Goal: Entertainment & Leisure: Consume media (video, audio)

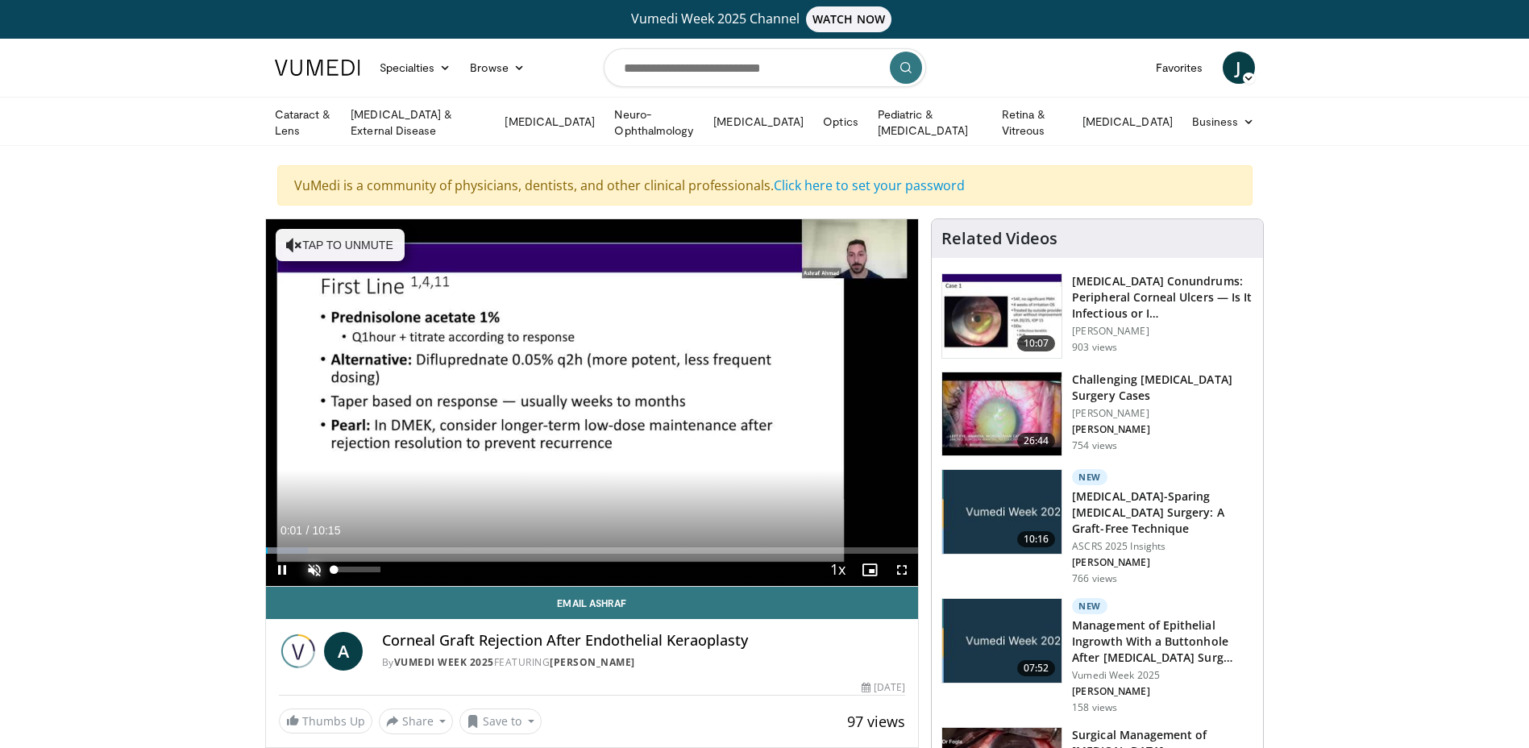
click at [316, 568] on span "Video Player" at bounding box center [314, 570] width 32 height 32
click at [285, 570] on span "Video Player" at bounding box center [282, 570] width 32 height 32
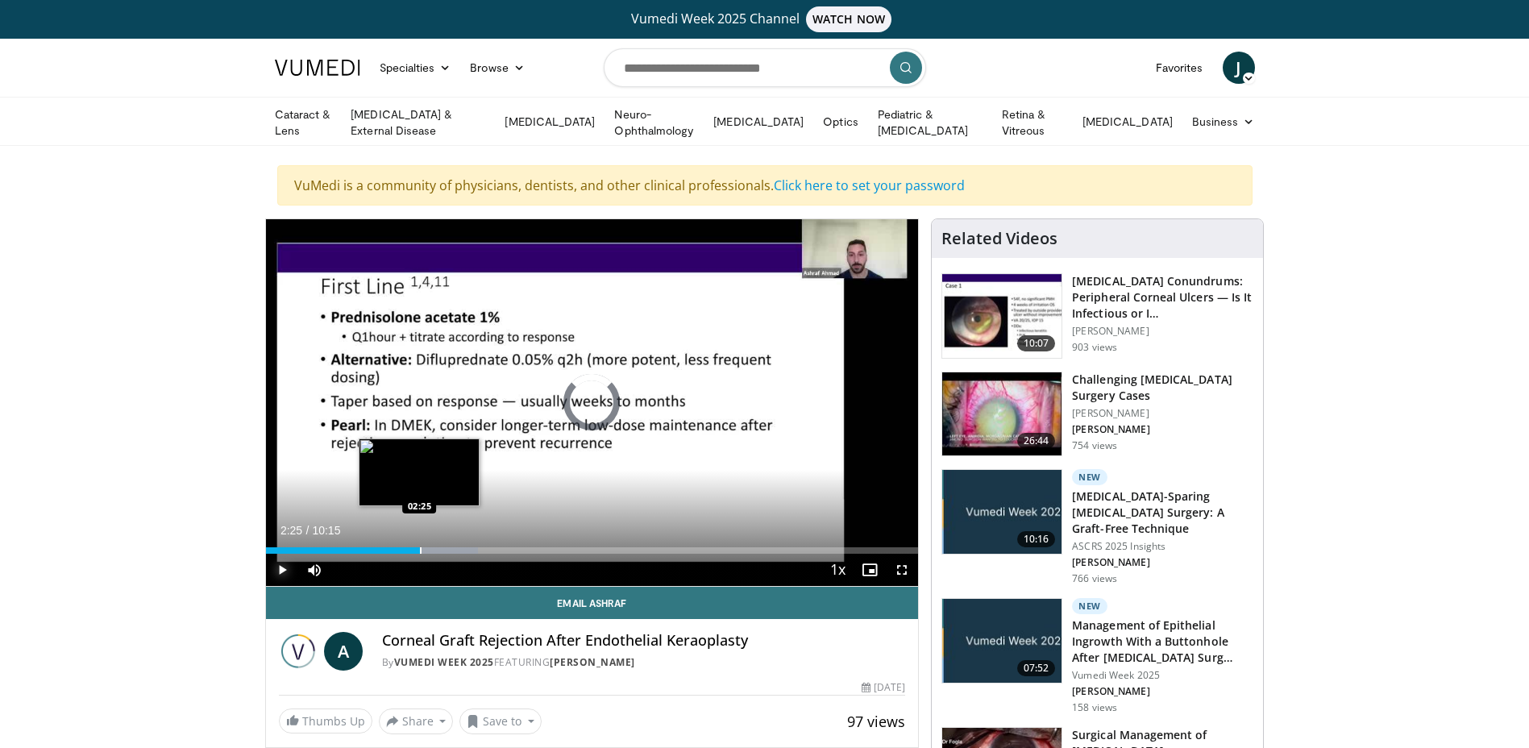
click at [420, 549] on div "Progress Bar" at bounding box center [421, 550] width 2 height 6
click at [433, 547] on div "Progress Bar" at bounding box center [434, 550] width 2 height 6
click at [482, 550] on div "Progress Bar" at bounding box center [483, 550] width 2 height 6
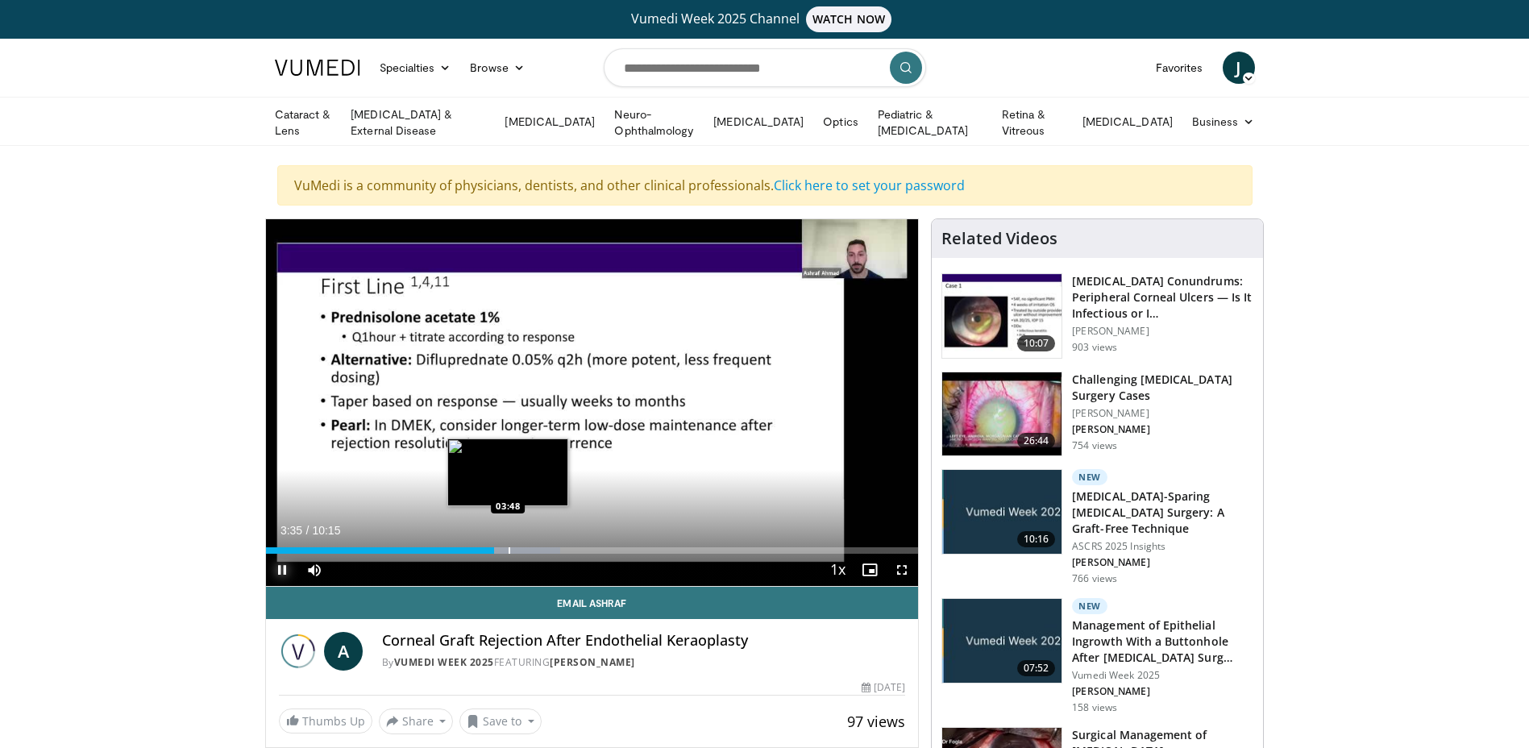
click at [509, 550] on div "Progress Bar" at bounding box center [510, 550] width 2 height 6
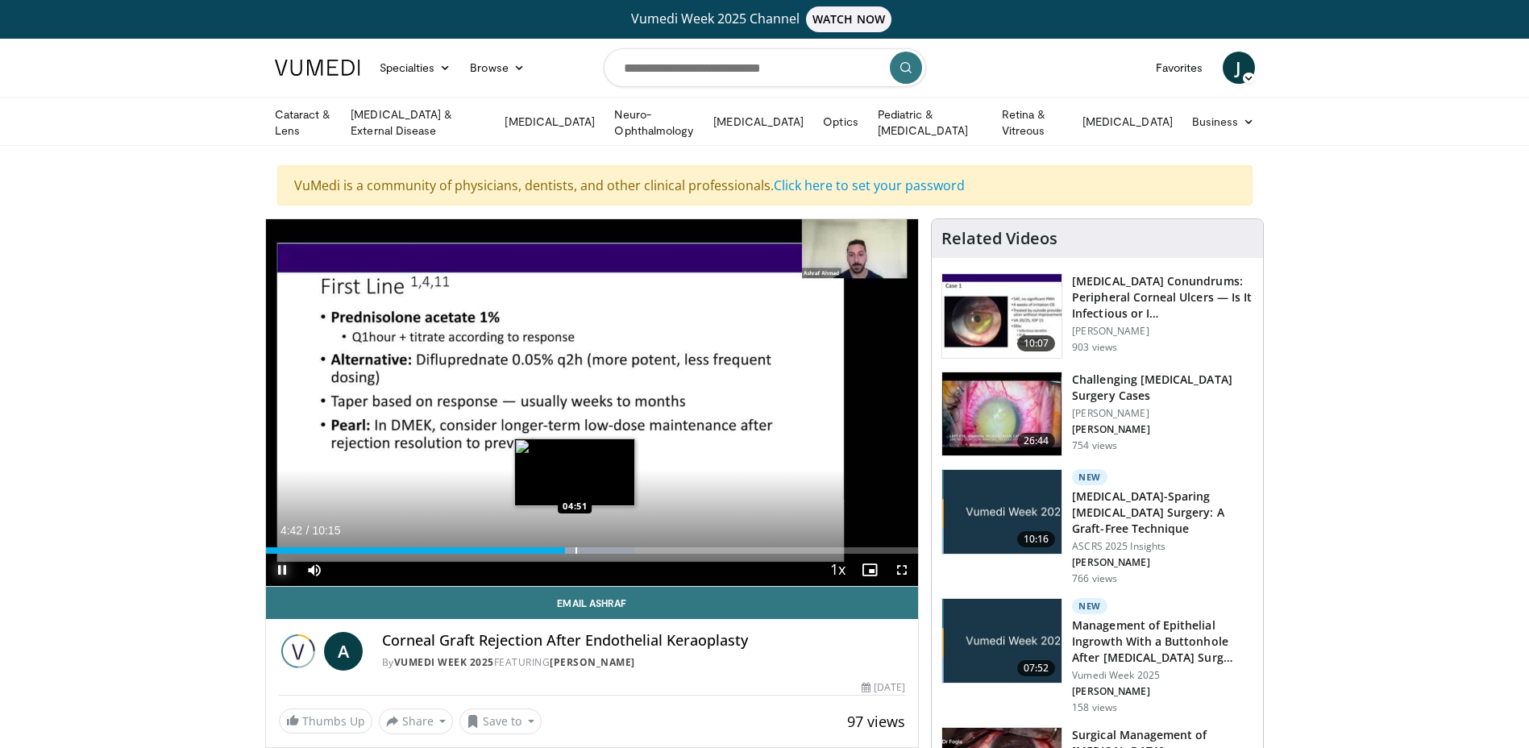
click at [576, 547] on div "Progress Bar" at bounding box center [577, 550] width 2 height 6
click at [597, 550] on video-js "**********" at bounding box center [592, 403] width 653 height 368
click at [597, 551] on div "Progress Bar" at bounding box center [598, 550] width 2 height 6
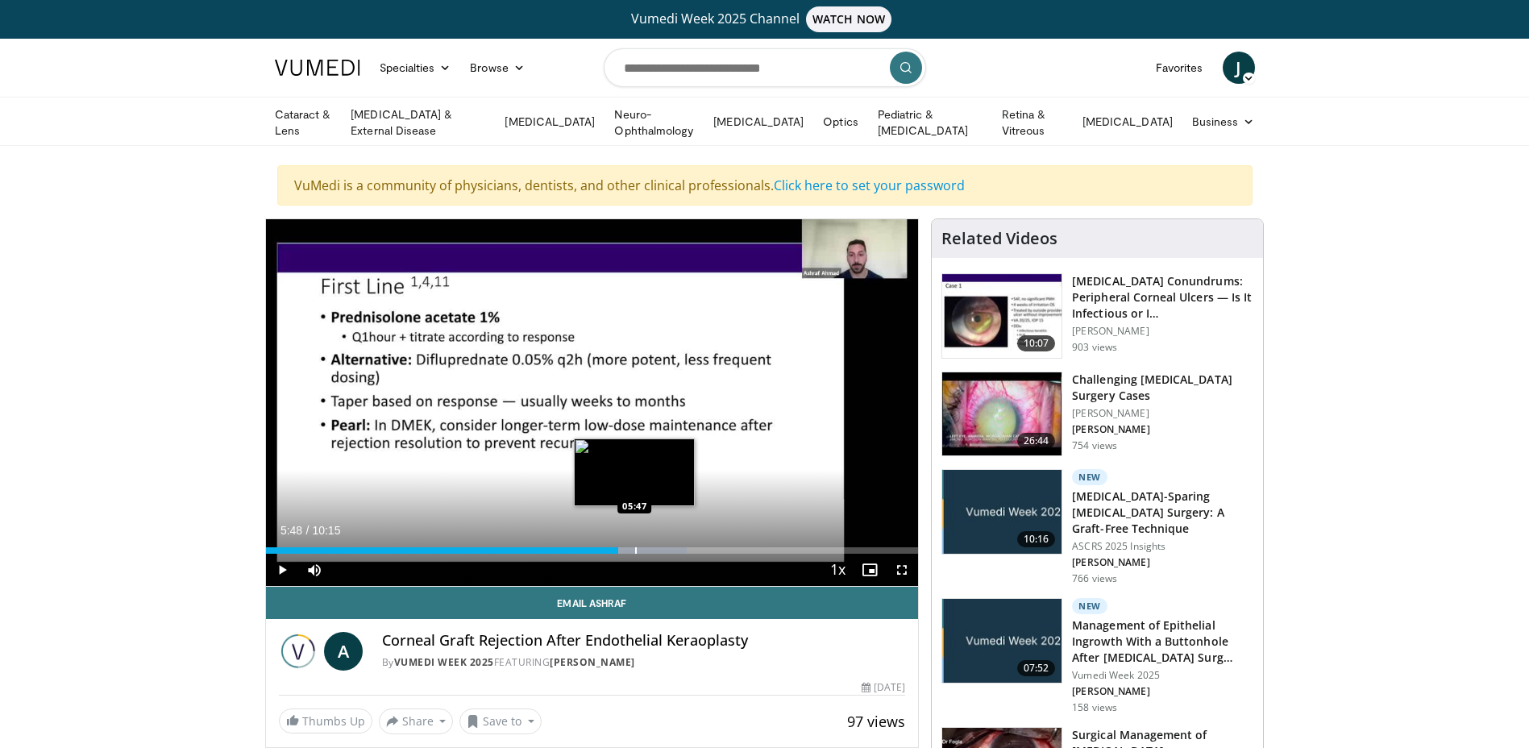
click at [635, 549] on div "Progress Bar" at bounding box center [636, 550] width 2 height 6
click at [655, 549] on div "Progress Bar" at bounding box center [656, 550] width 2 height 6
click at [678, 547] on div "Progress Bar" at bounding box center [678, 550] width 2 height 6
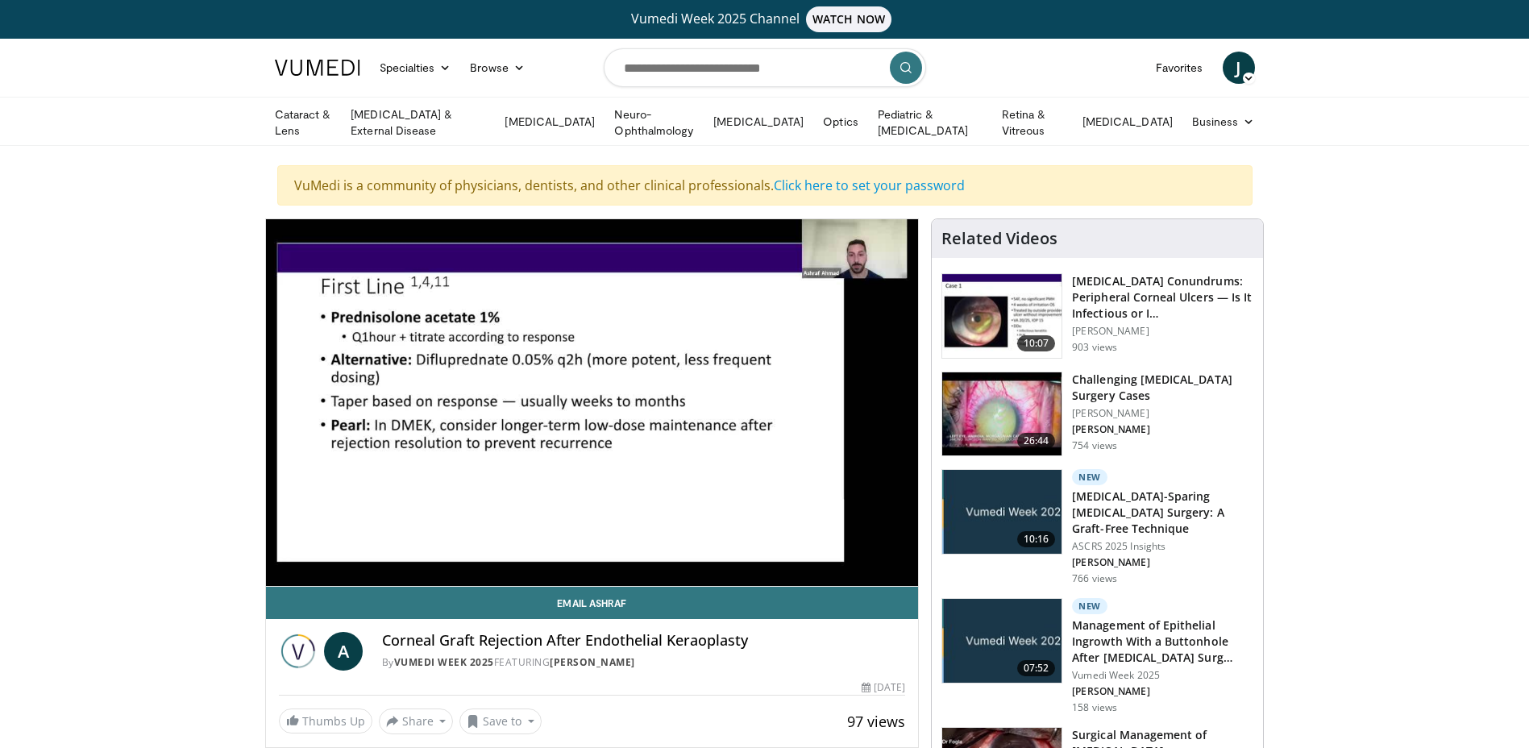
click at [739, 548] on video-js "**********" at bounding box center [592, 403] width 653 height 368
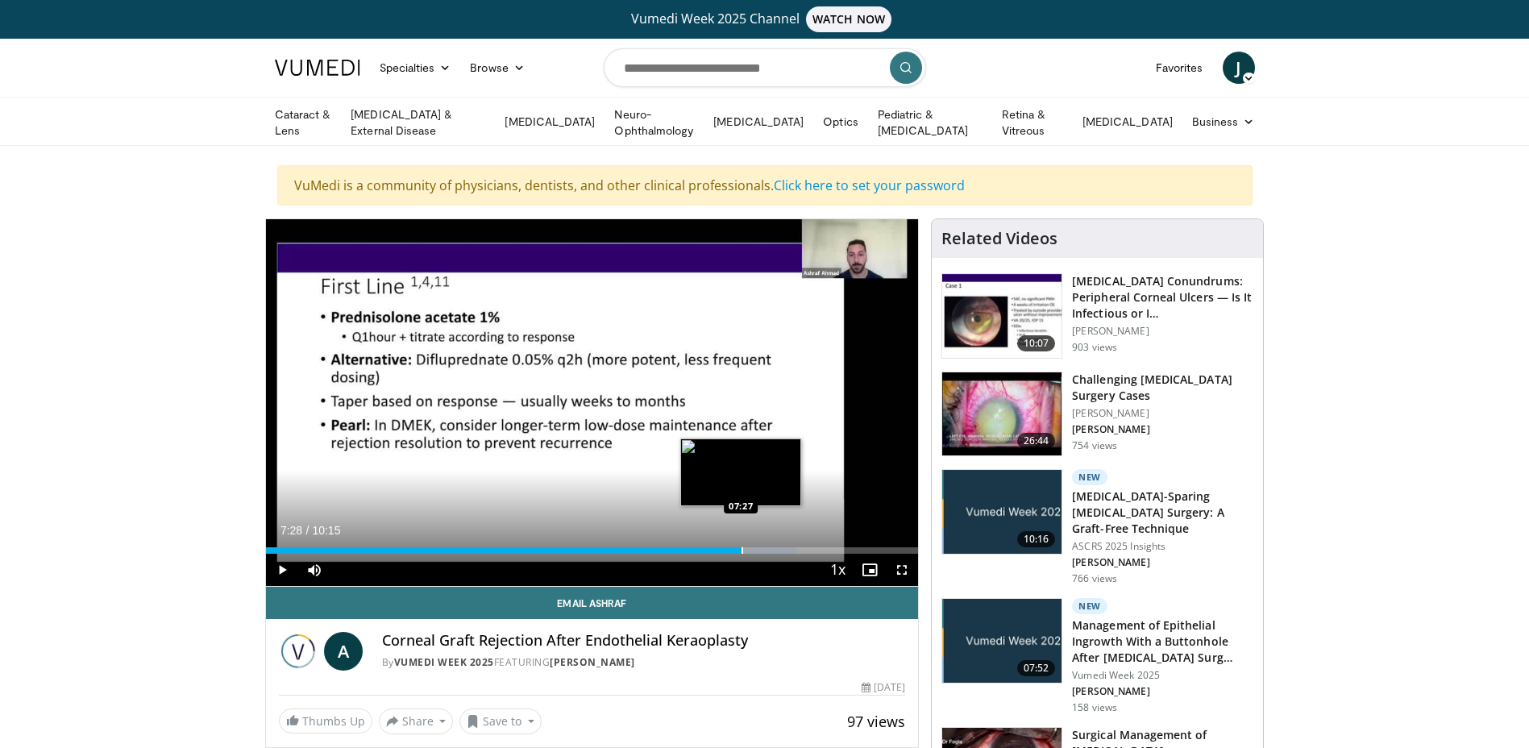
click at [742, 548] on div "Progress Bar" at bounding box center [743, 550] width 2 height 6
click at [772, 547] on div "Progress Bar" at bounding box center [773, 550] width 2 height 6
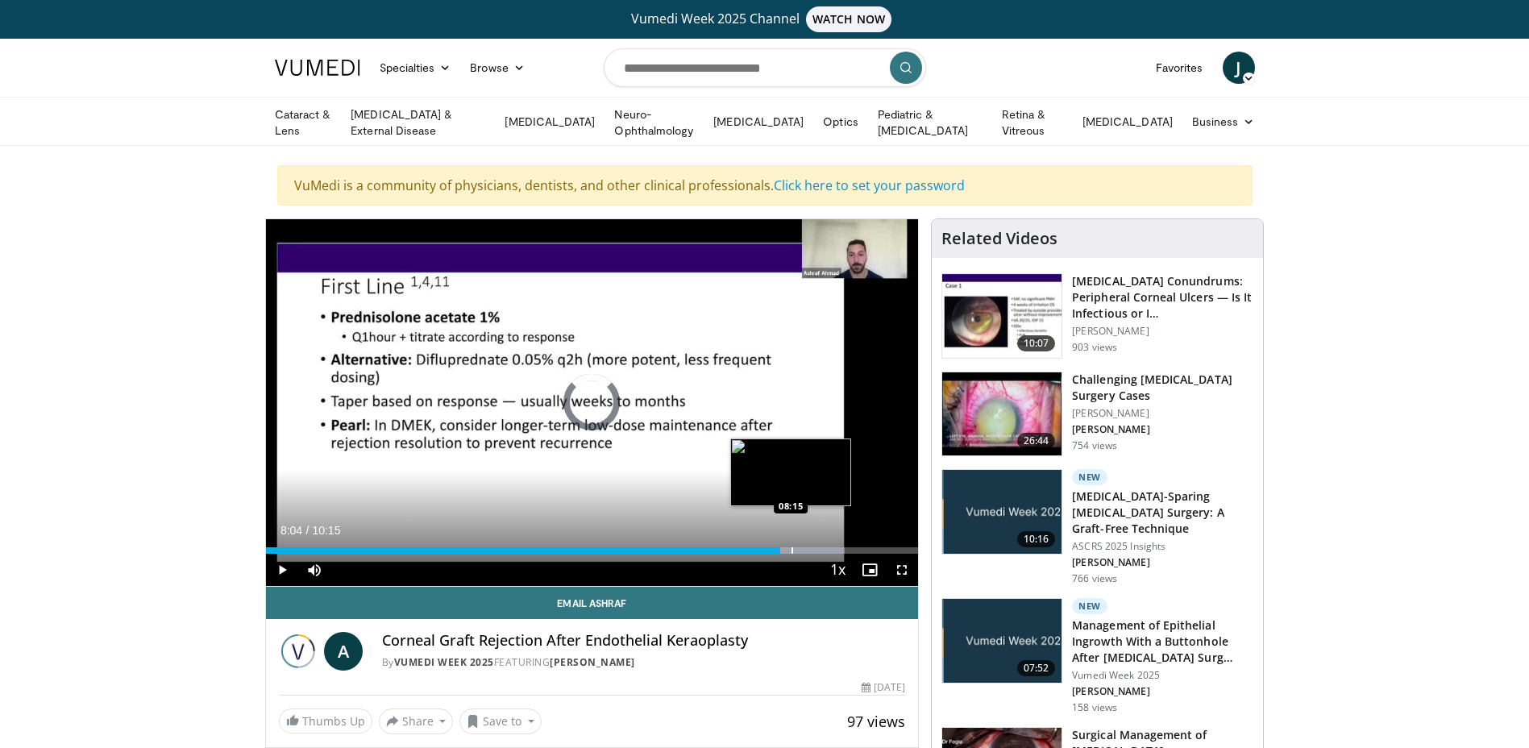
click at [792, 547] on div "Progress Bar" at bounding box center [793, 550] width 2 height 6
click at [818, 550] on div "Progress Bar" at bounding box center [819, 550] width 2 height 6
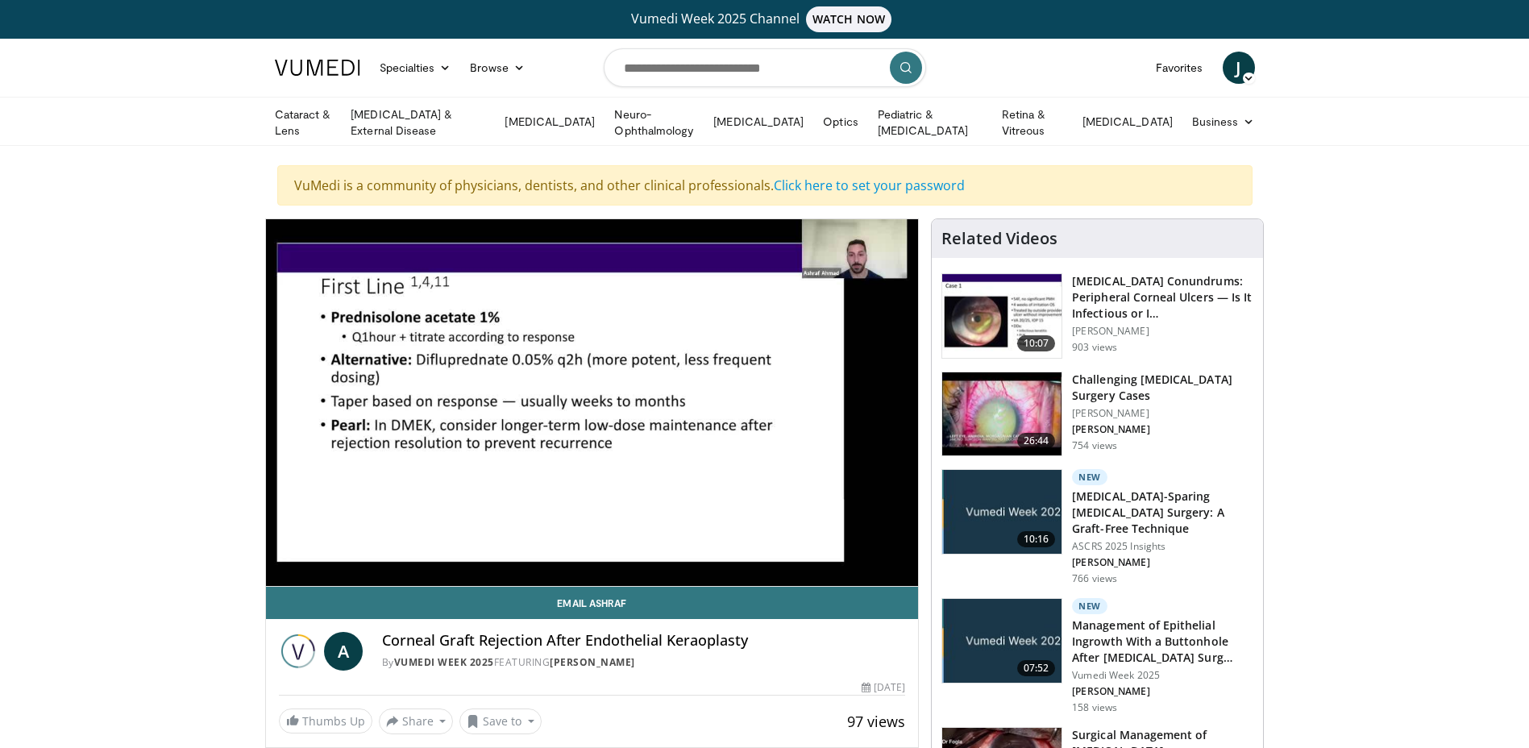
click at [860, 549] on div "10 seconds Tap to unmute" at bounding box center [592, 402] width 653 height 367
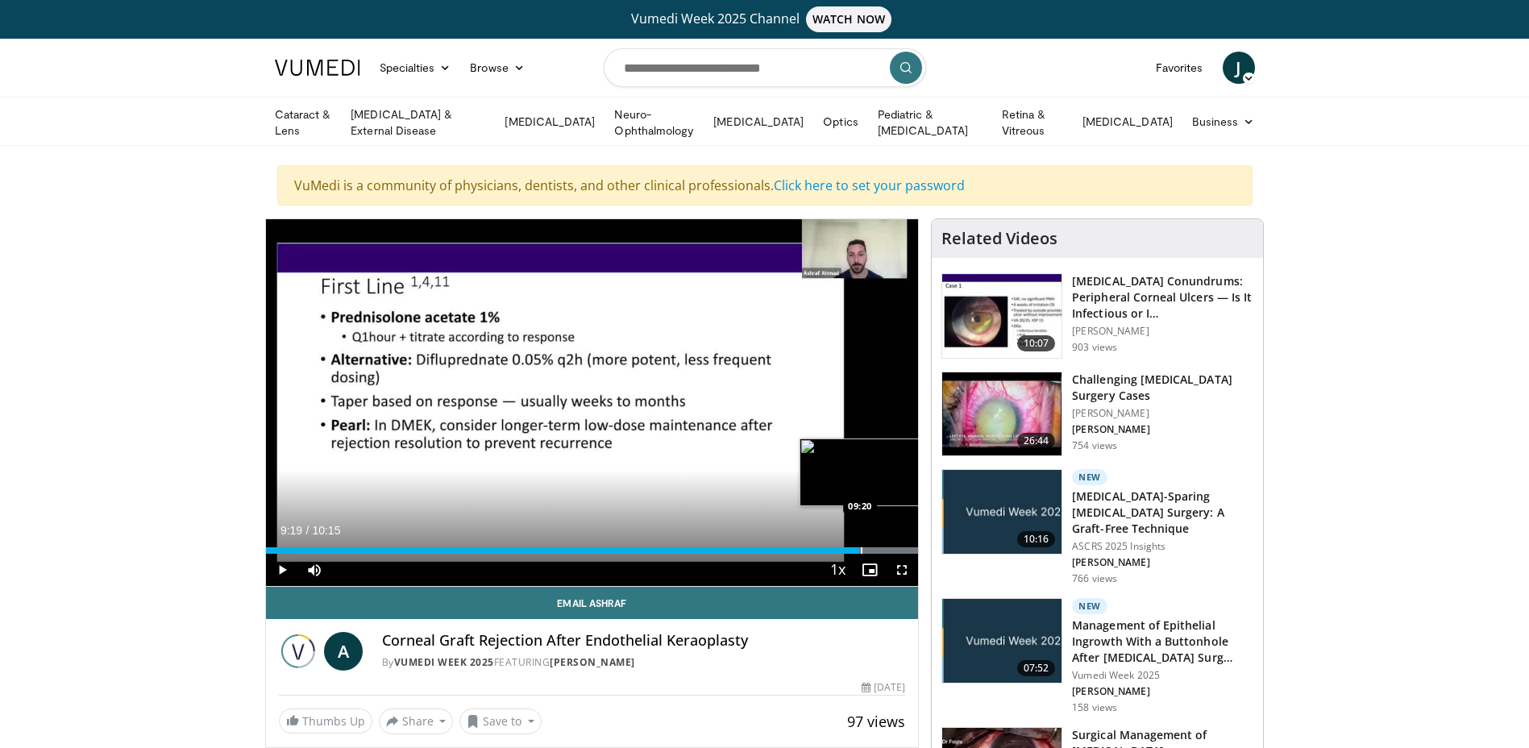
click at [861, 549] on div "Progress Bar" at bounding box center [862, 550] width 2 height 6
click at [276, 569] on span "Video Player" at bounding box center [282, 570] width 32 height 32
click at [876, 547] on div "Progress Bar" at bounding box center [877, 550] width 2 height 6
click at [889, 547] on div "Progress Bar" at bounding box center [890, 550] width 2 height 6
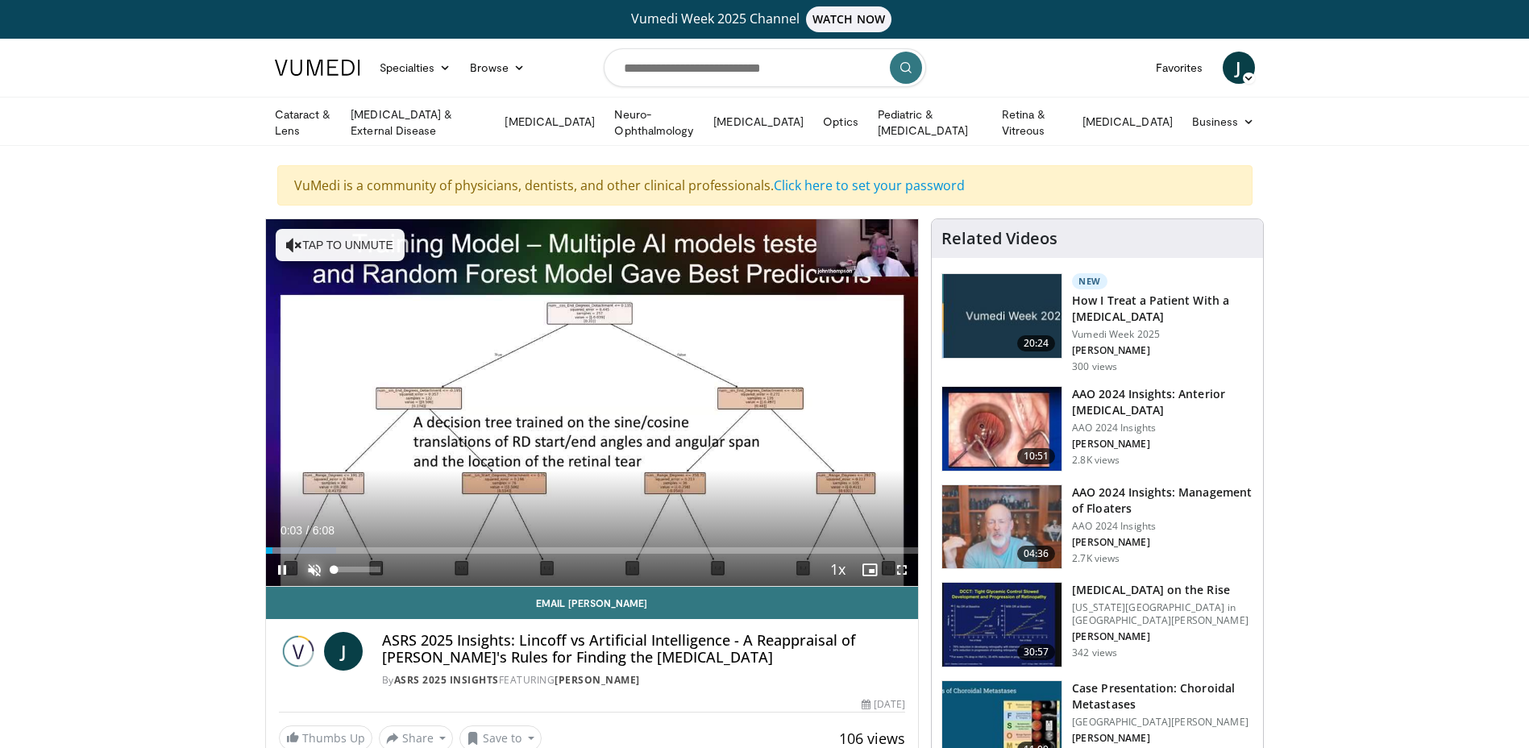
click at [313, 567] on span "Video Player" at bounding box center [314, 570] width 32 height 32
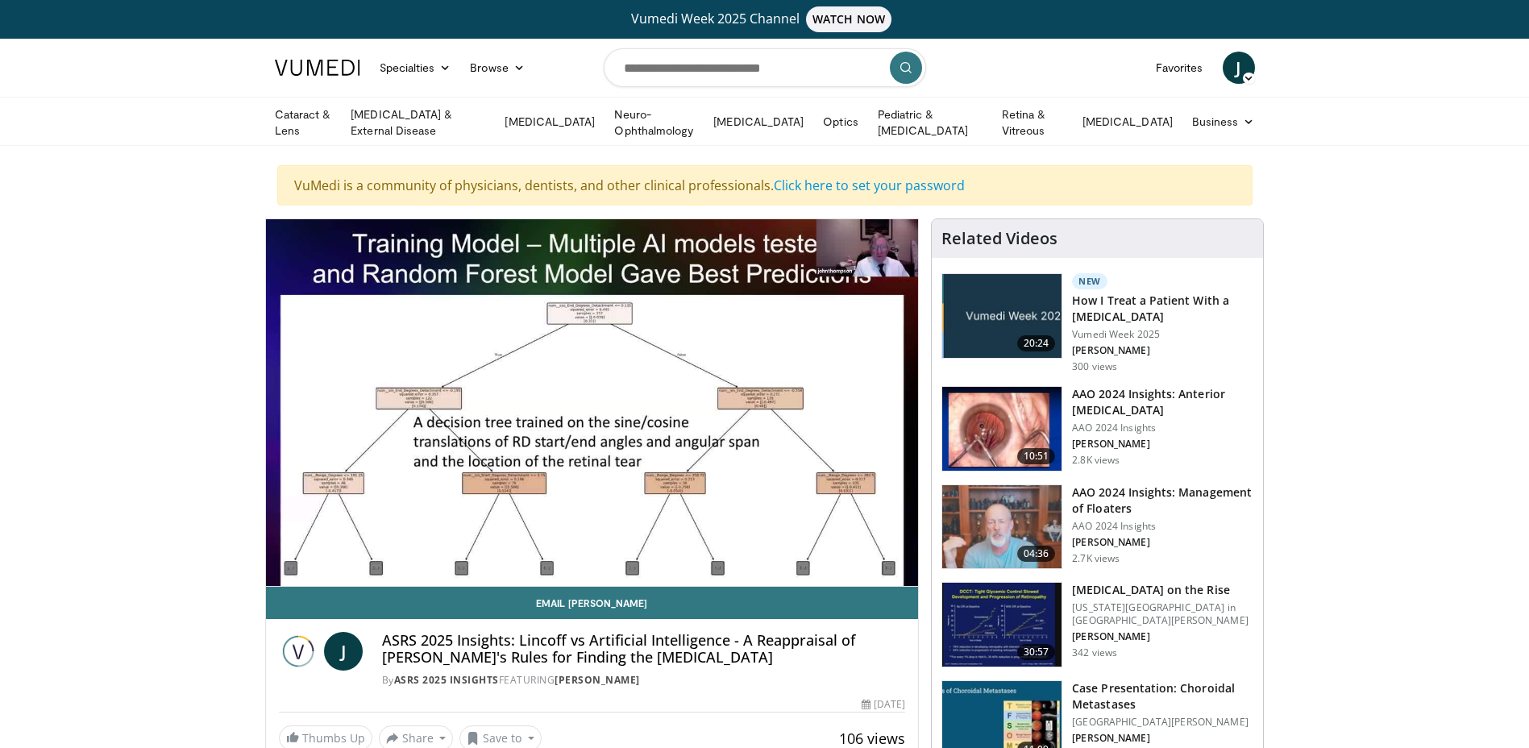
click at [303, 551] on div "10 seconds Tap to unmute" at bounding box center [592, 402] width 653 height 367
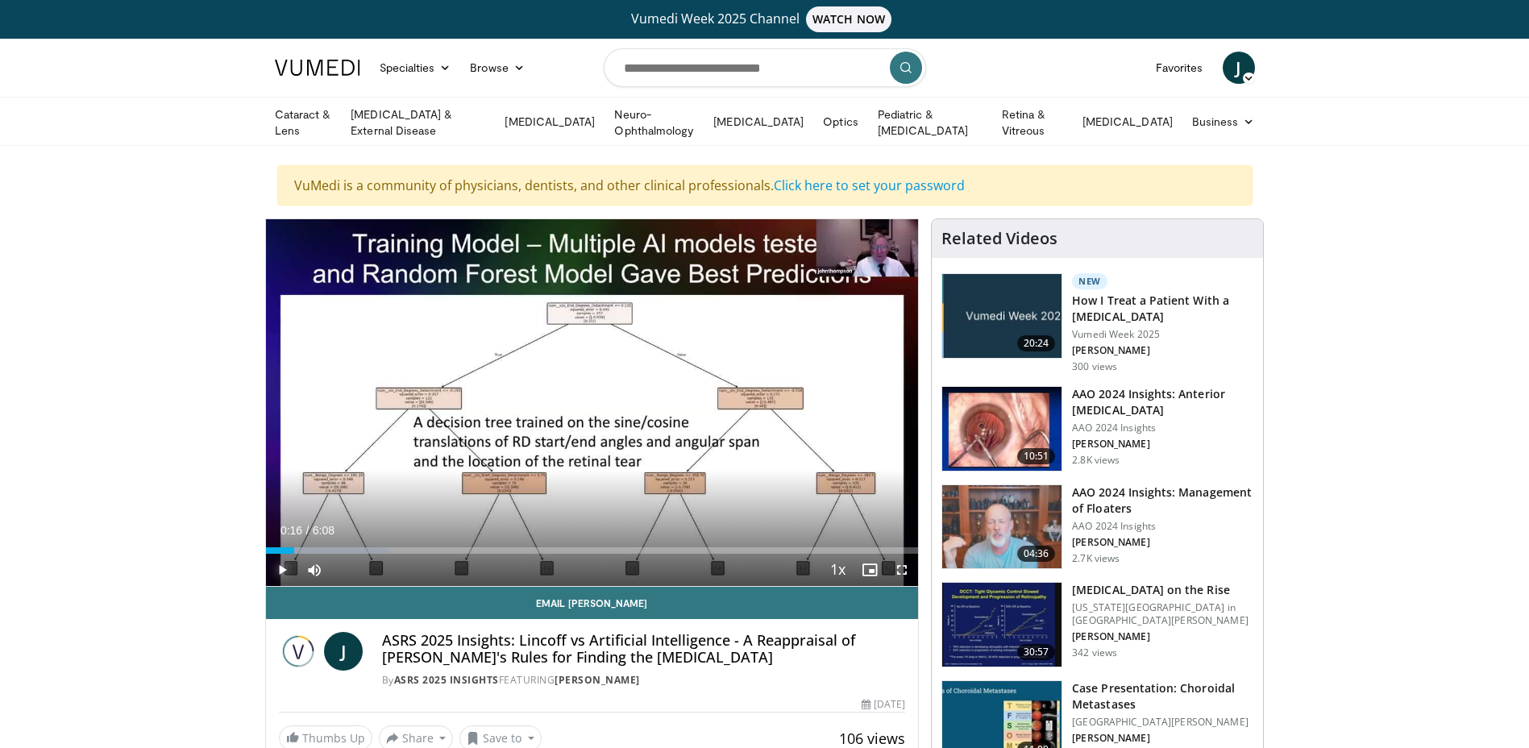
click at [277, 563] on span "Video Player" at bounding box center [282, 570] width 32 height 32
click at [333, 548] on div "Progress Bar" at bounding box center [334, 550] width 2 height 6
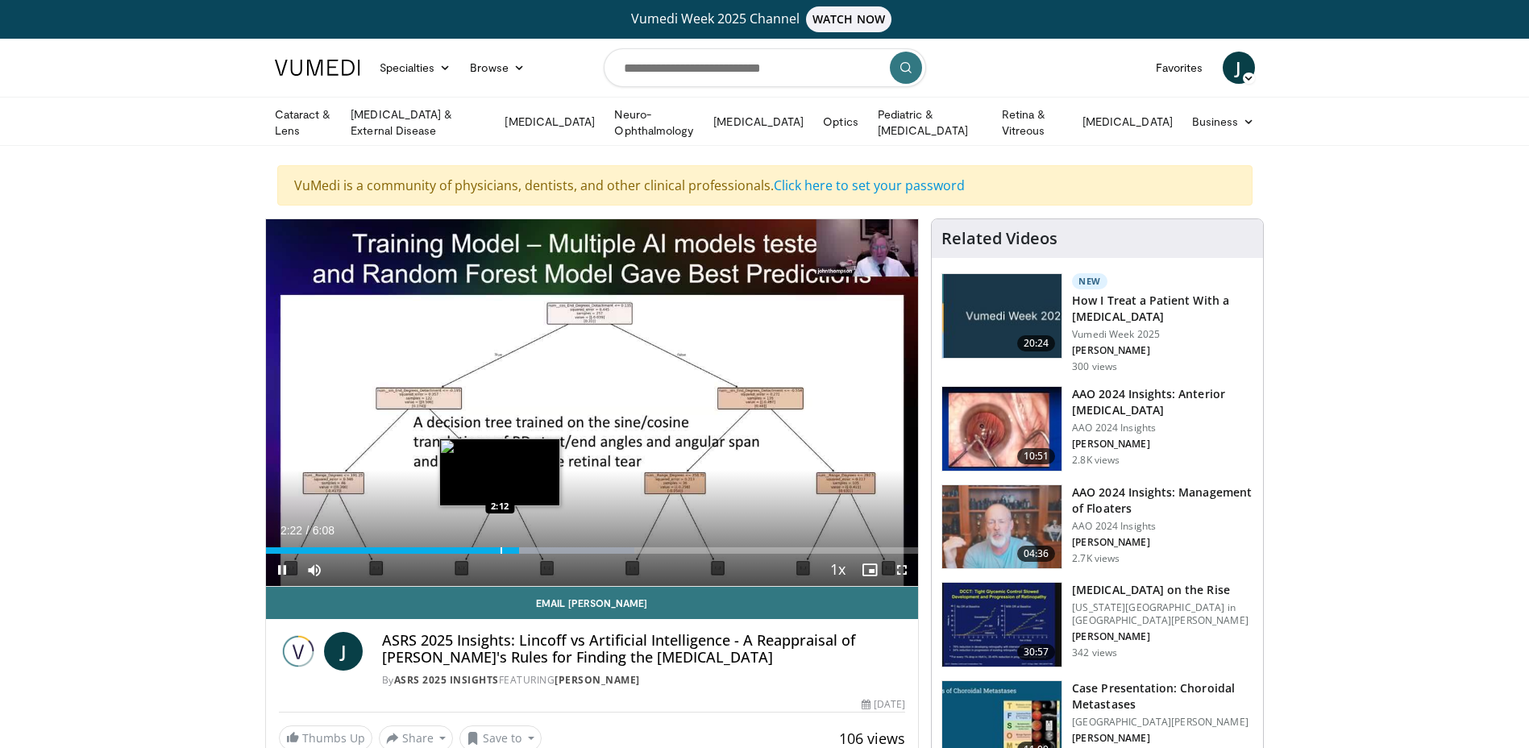
click at [500, 549] on video-js "**********" at bounding box center [592, 403] width 653 height 368
click at [504, 550] on div "Progress Bar" at bounding box center [505, 550] width 2 height 6
click at [549, 547] on div "Progress Bar" at bounding box center [550, 550] width 2 height 6
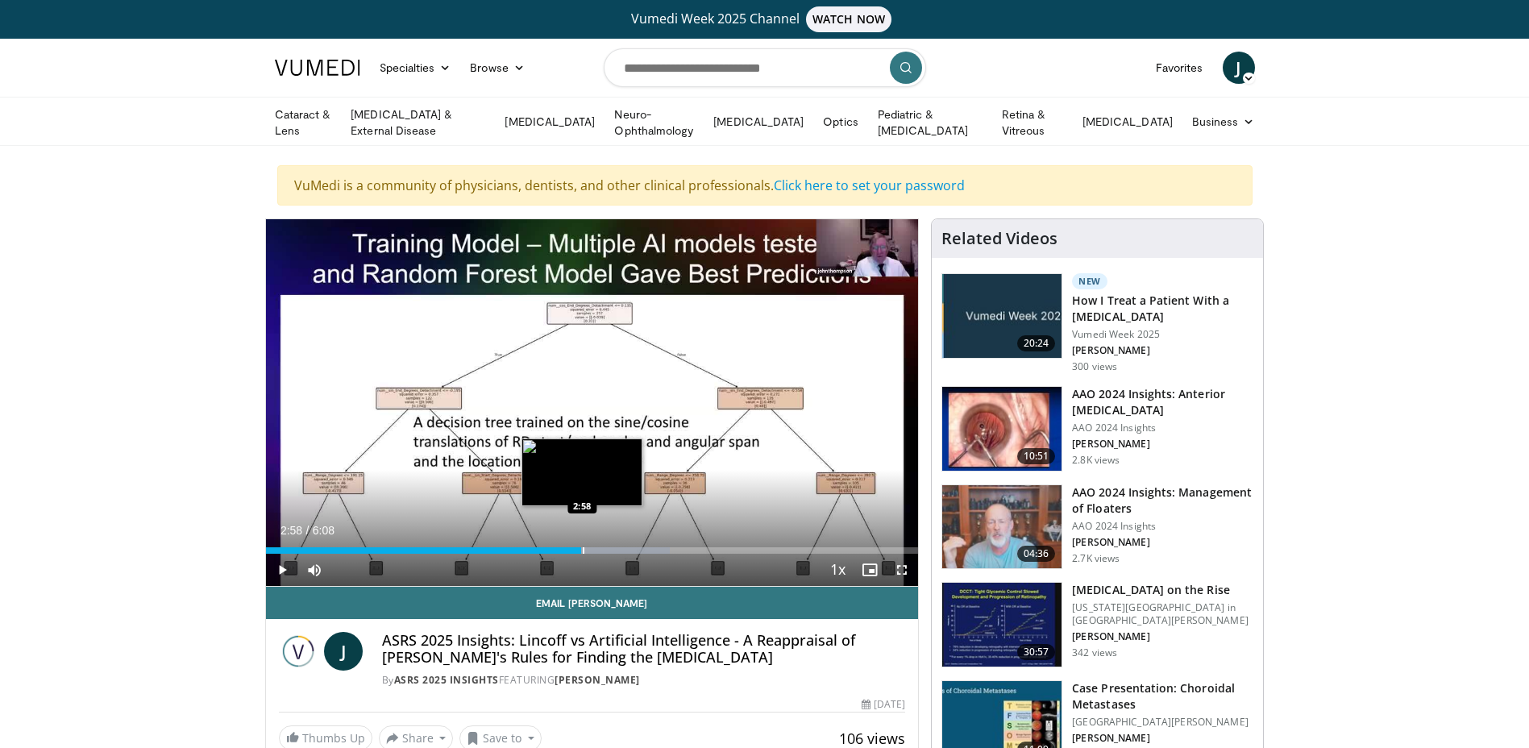
click at [583, 547] on div "Progress Bar" at bounding box center [584, 550] width 2 height 6
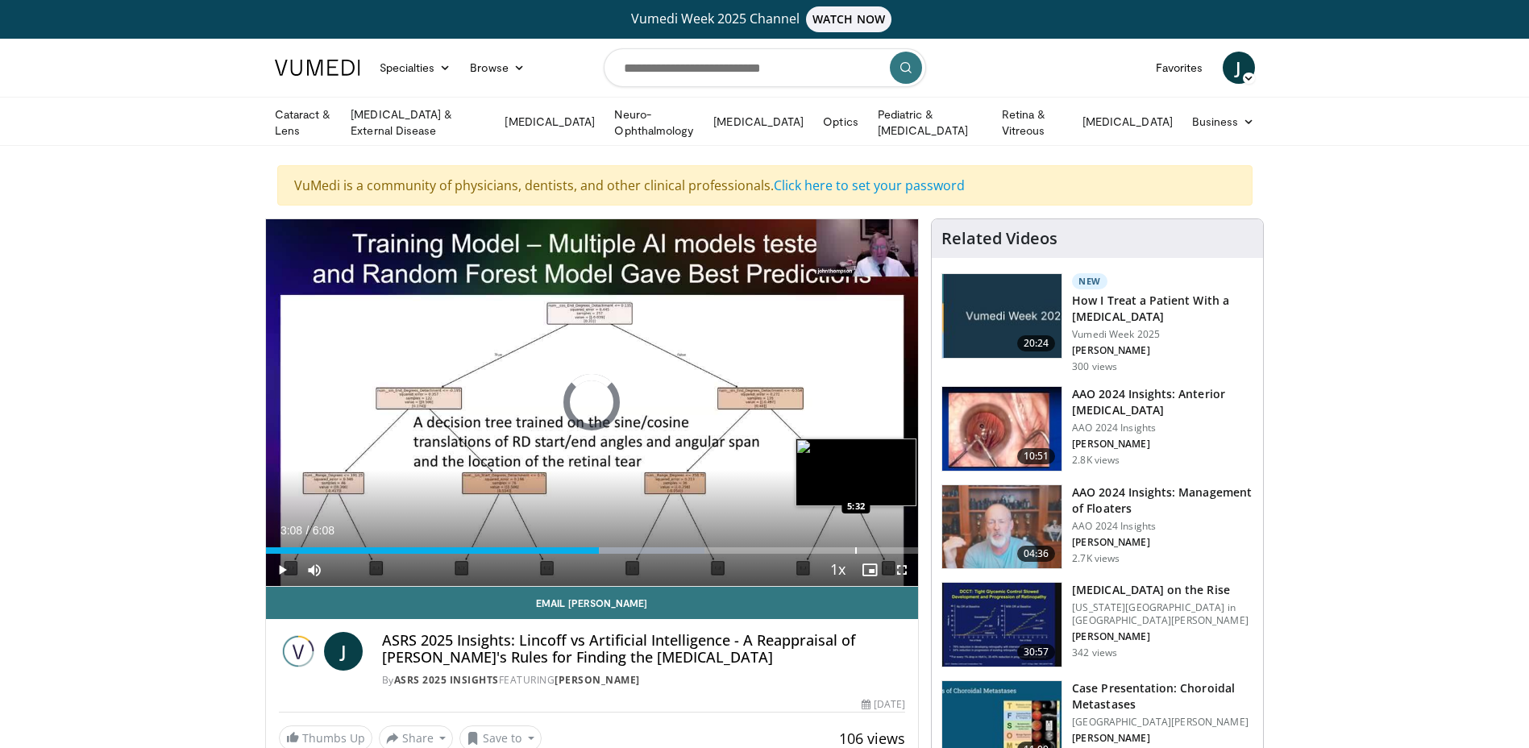
click at [855, 547] on div "Progress Bar" at bounding box center [856, 550] width 2 height 6
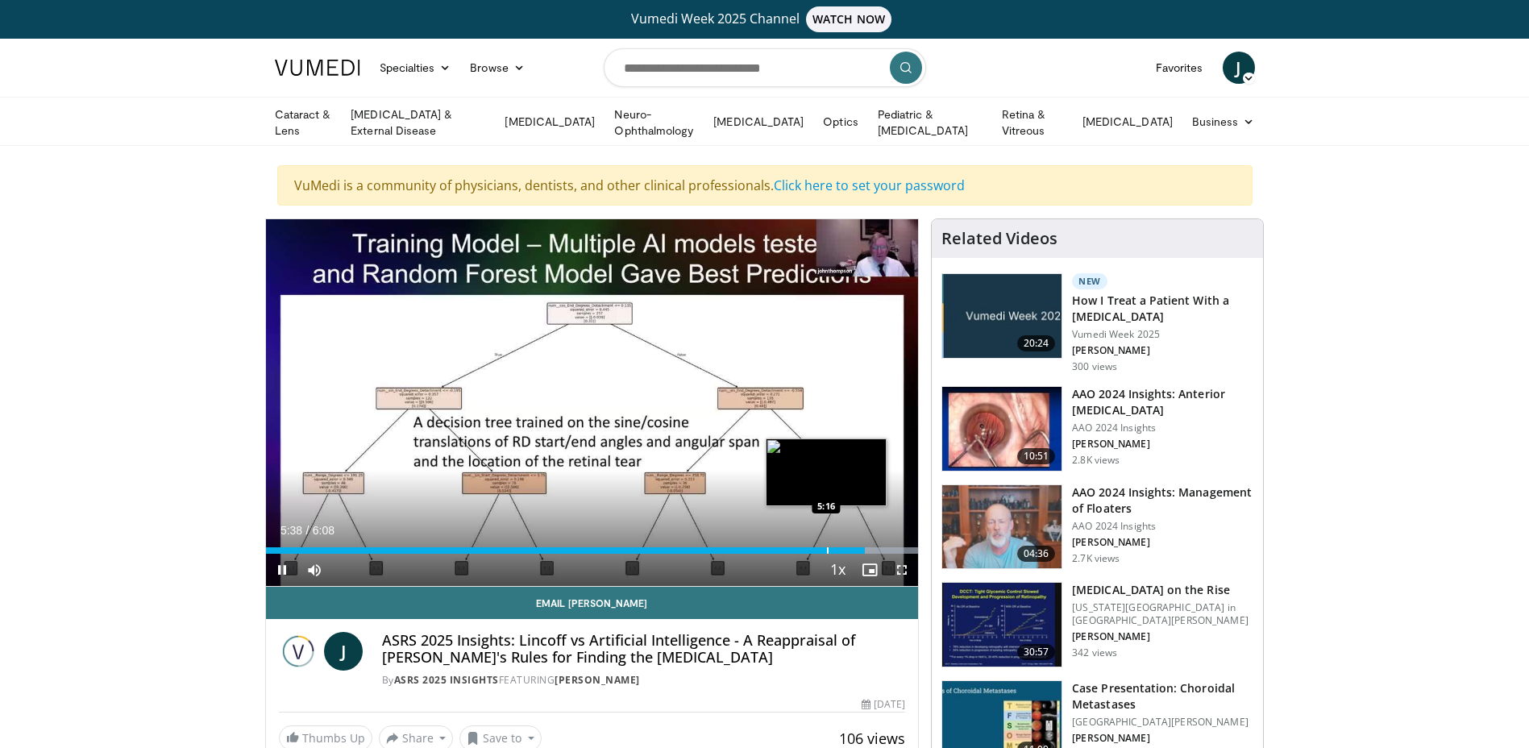
click at [827, 547] on div "Progress Bar" at bounding box center [828, 550] width 2 height 6
click at [789, 549] on div "Progress Bar" at bounding box center [790, 550] width 2 height 6
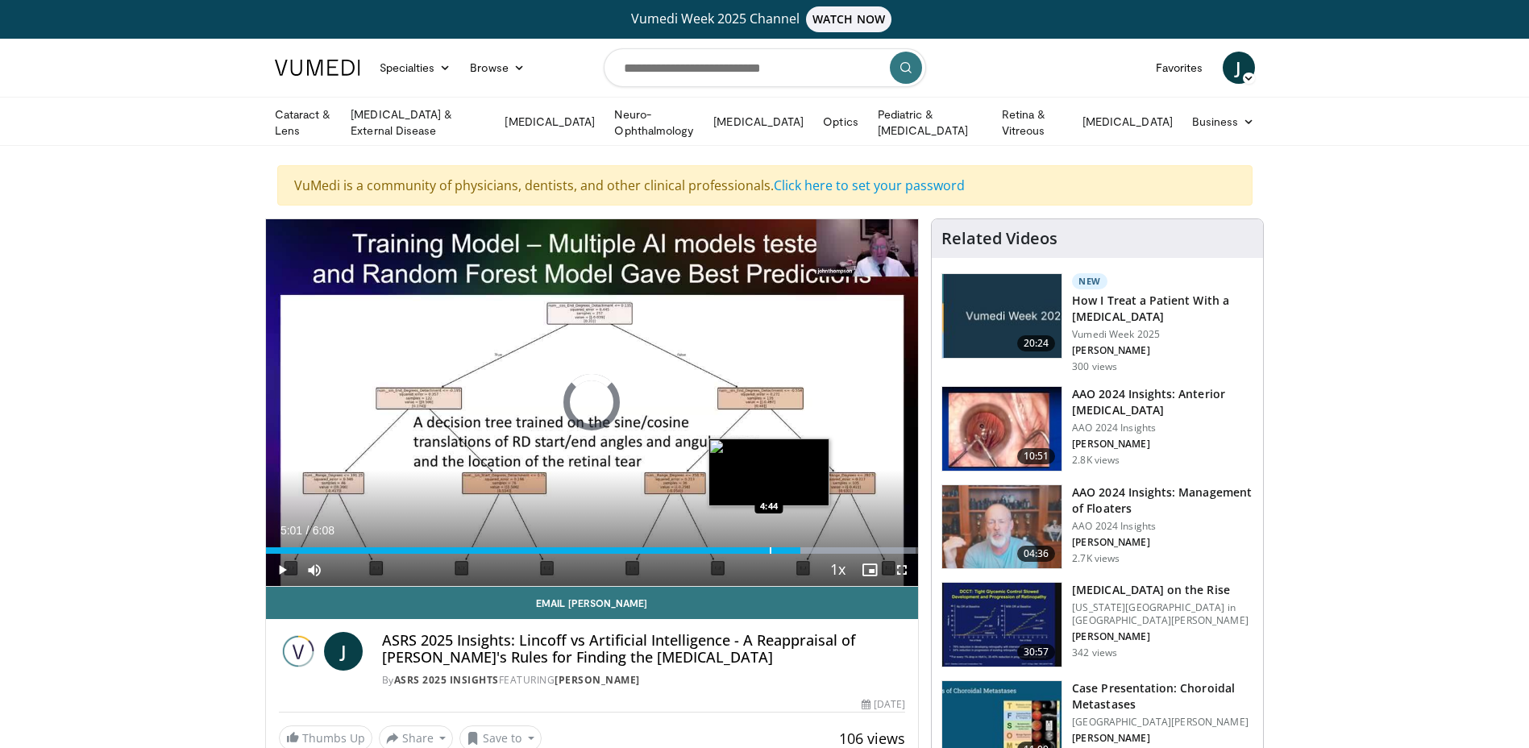
click at [770, 547] on div "Progress Bar" at bounding box center [771, 550] width 2 height 6
click at [739, 547] on div "Progress Bar" at bounding box center [740, 550] width 2 height 6
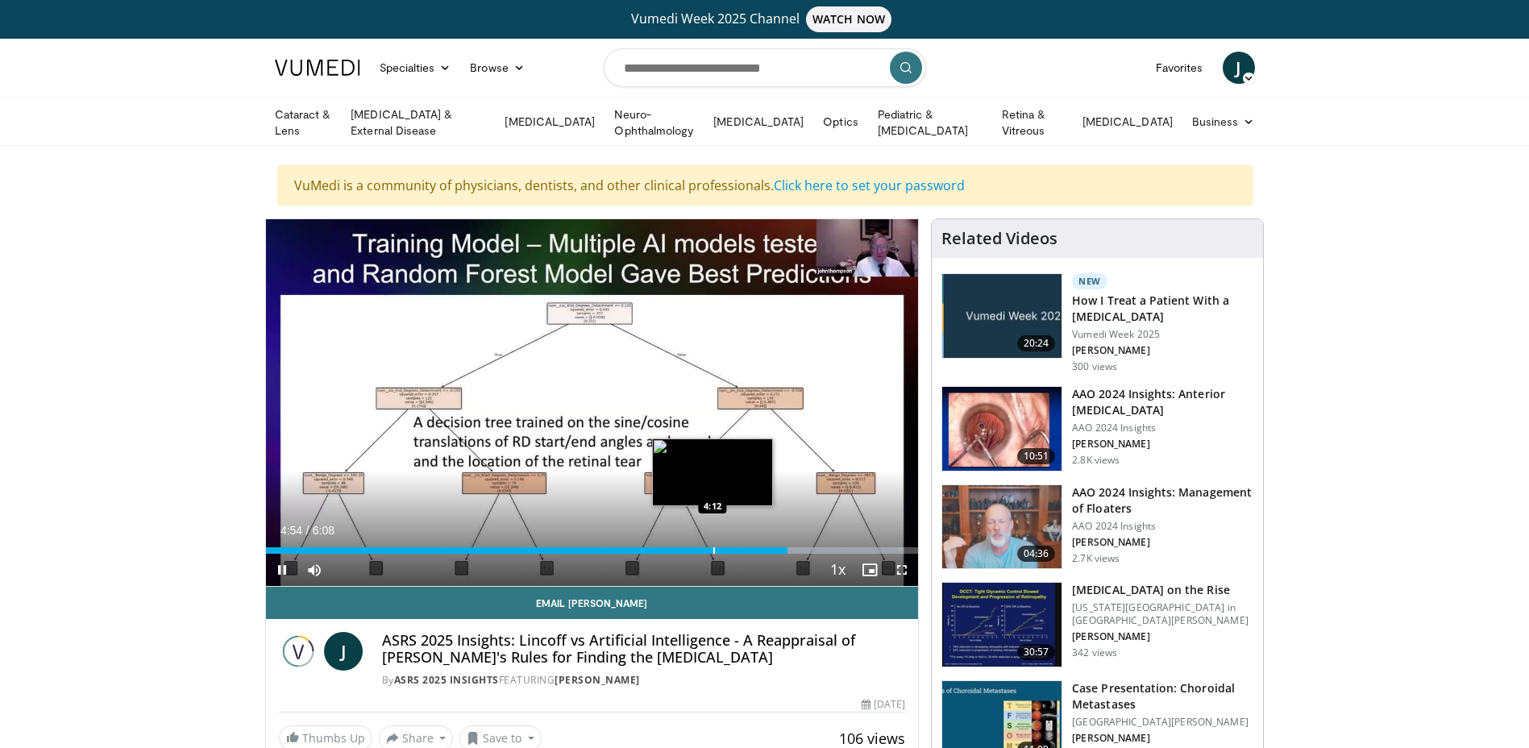
click at [713, 549] on div "Progress Bar" at bounding box center [714, 550] width 2 height 6
click at [696, 550] on div "Progress Bar" at bounding box center [697, 550] width 2 height 6
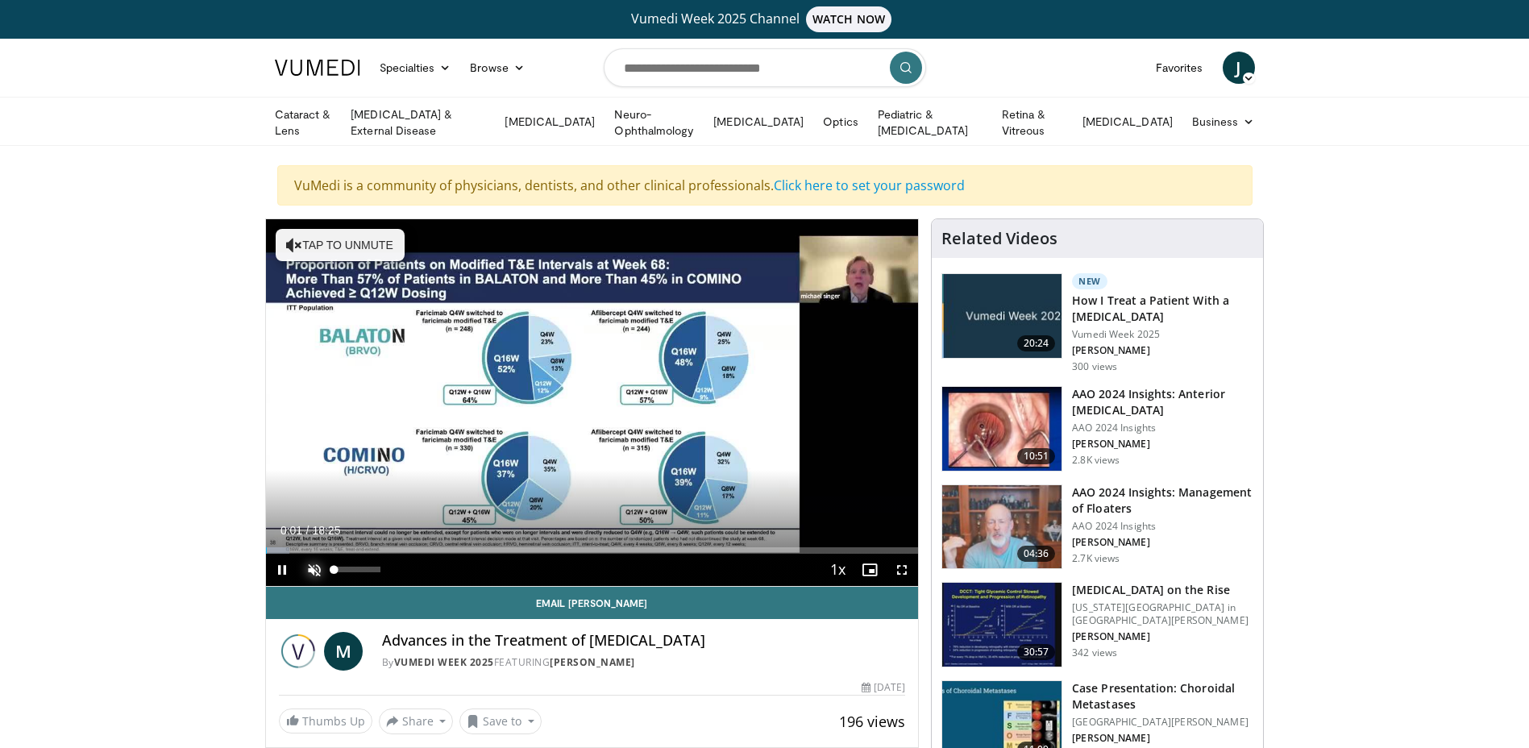
click at [314, 566] on span "Video Player" at bounding box center [314, 570] width 32 height 32
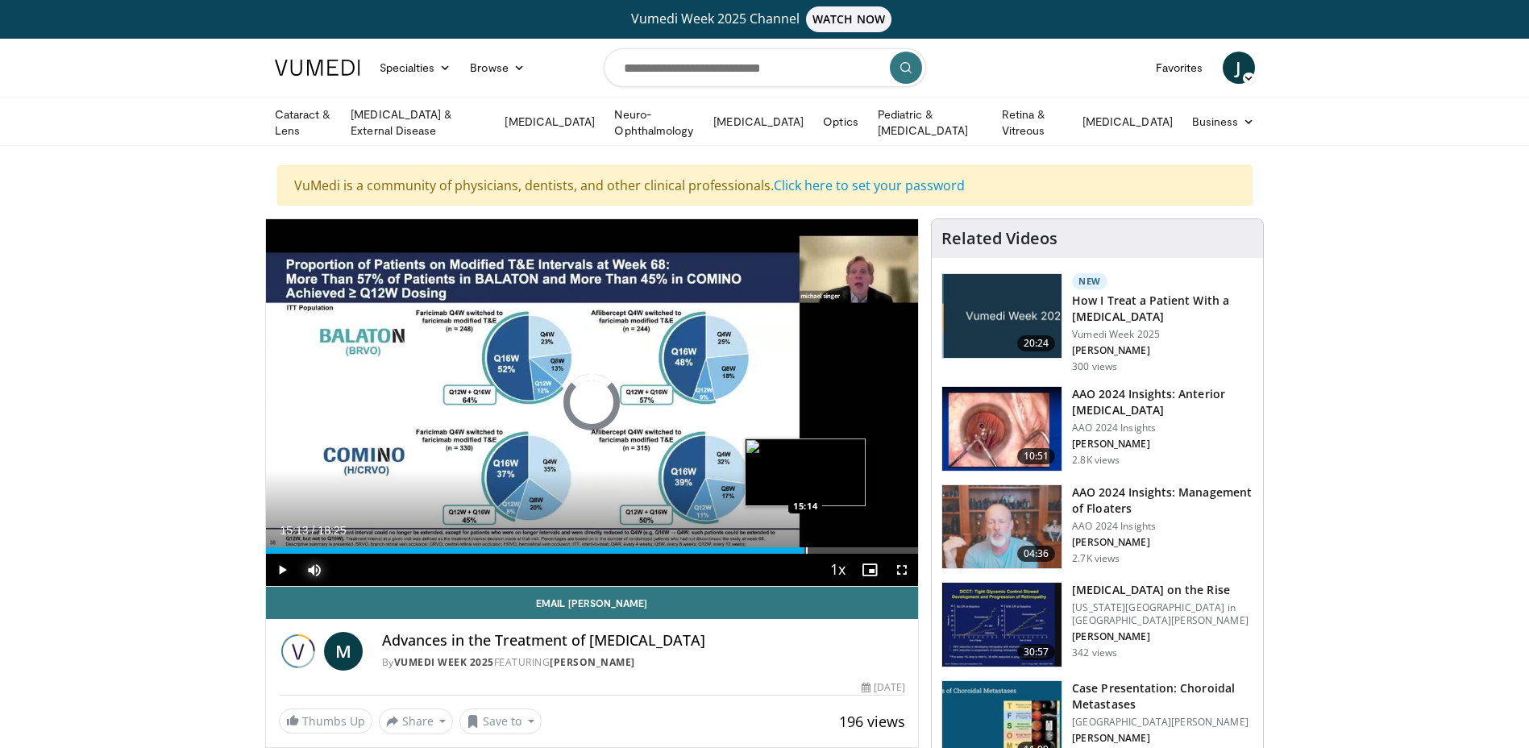
click at [806, 548] on div "Progress Bar" at bounding box center [807, 550] width 2 height 6
click at [839, 547] on div "Progress Bar" at bounding box center [840, 550] width 2 height 6
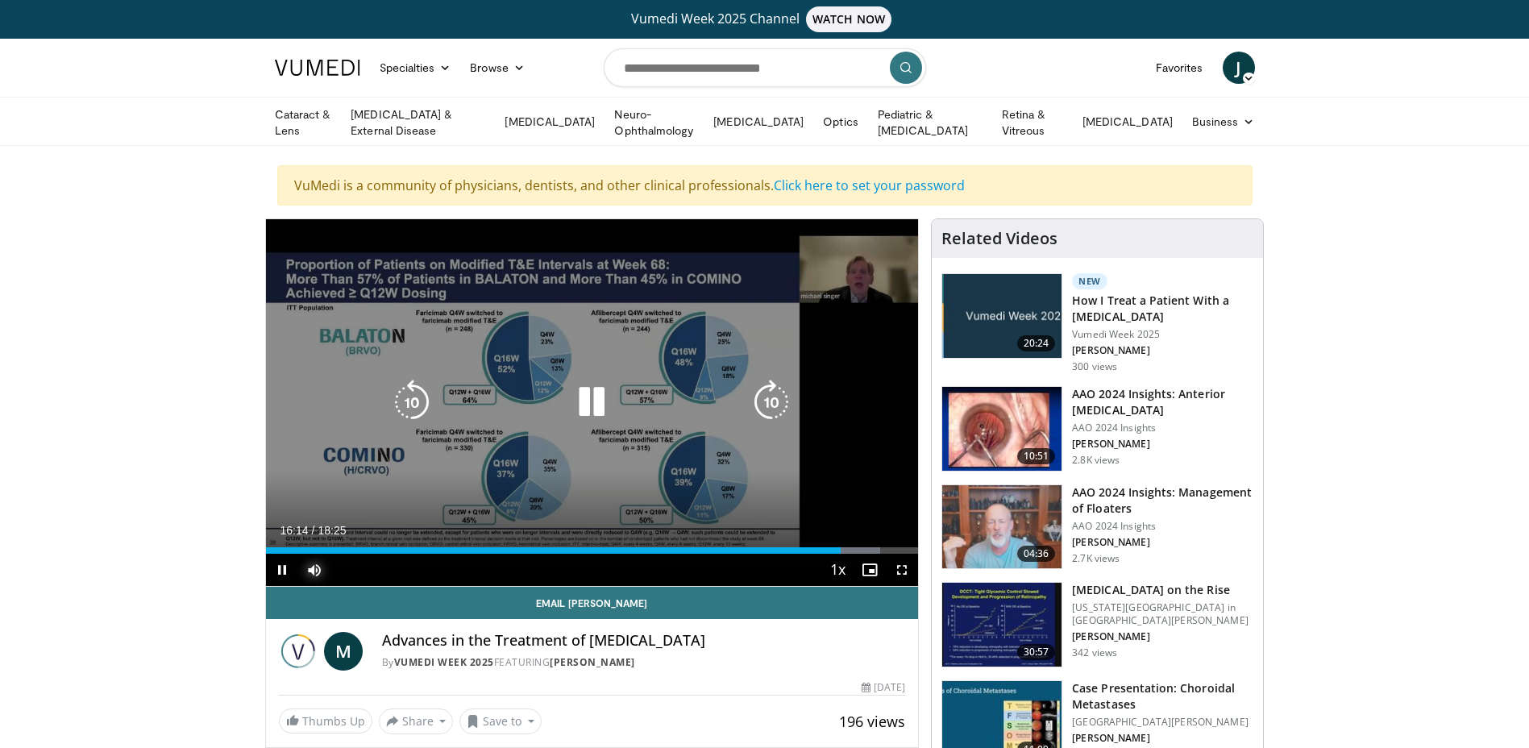
click at [0, 0] on div "Progress Bar" at bounding box center [0, 0] width 0 height 0
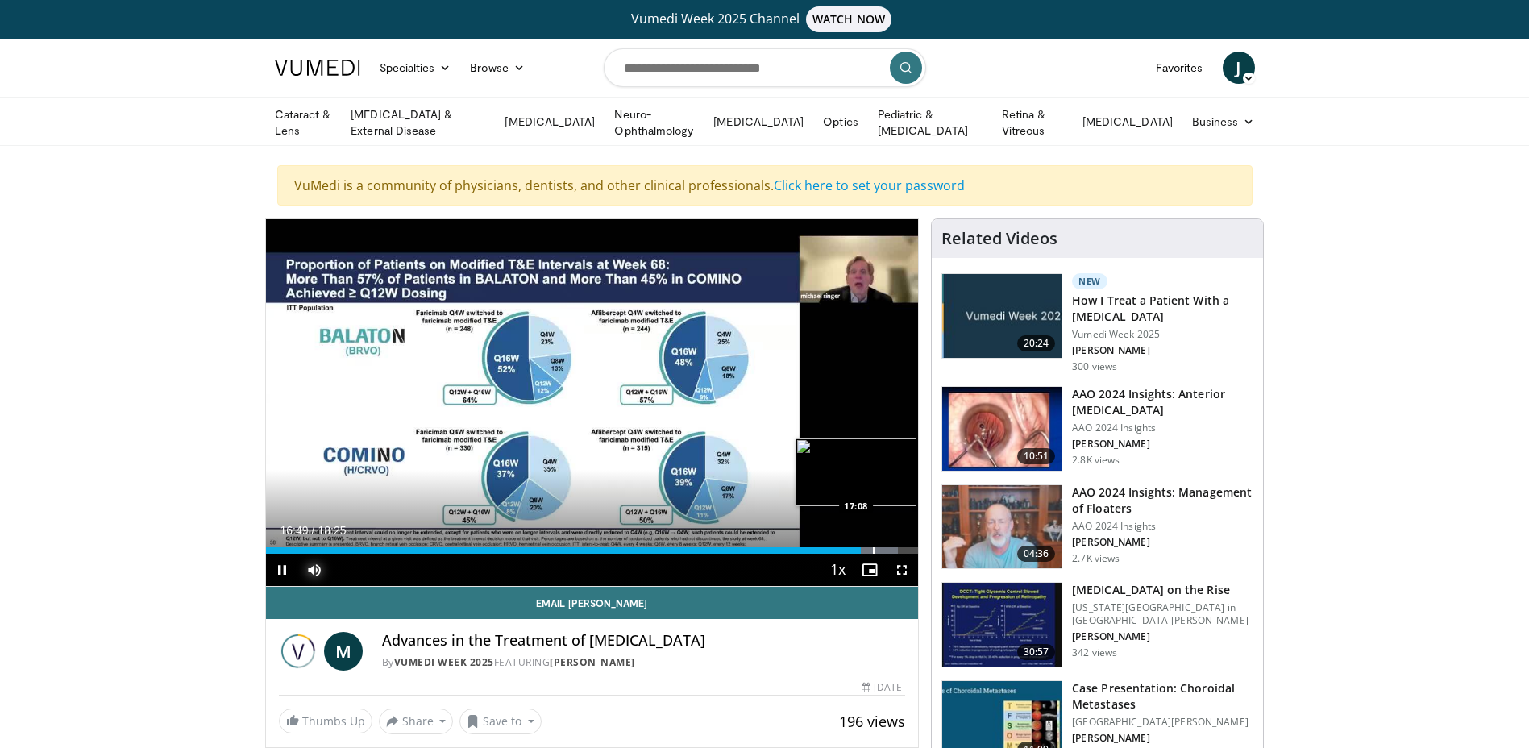
click at [874, 547] on div "Progress Bar" at bounding box center [874, 550] width 2 height 6
click at [884, 547] on div "Progress Bar" at bounding box center [885, 550] width 2 height 6
click at [281, 570] on span "Video Player" at bounding box center [282, 570] width 32 height 32
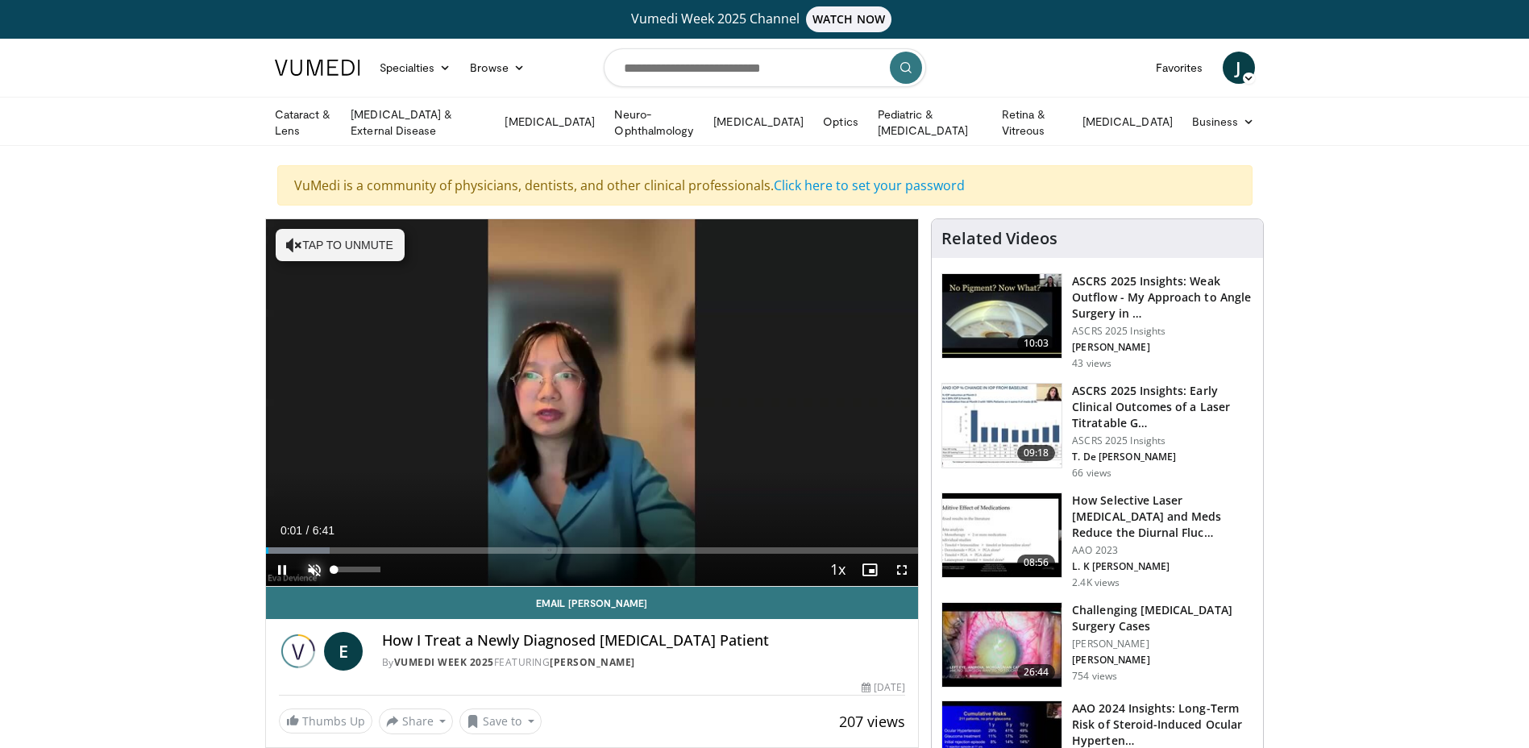
click at [314, 564] on span "Video Player" at bounding box center [314, 570] width 32 height 32
click at [295, 550] on div "Progress Bar" at bounding box center [296, 550] width 2 height 6
click at [320, 551] on div "Progress Bar" at bounding box center [321, 550] width 2 height 6
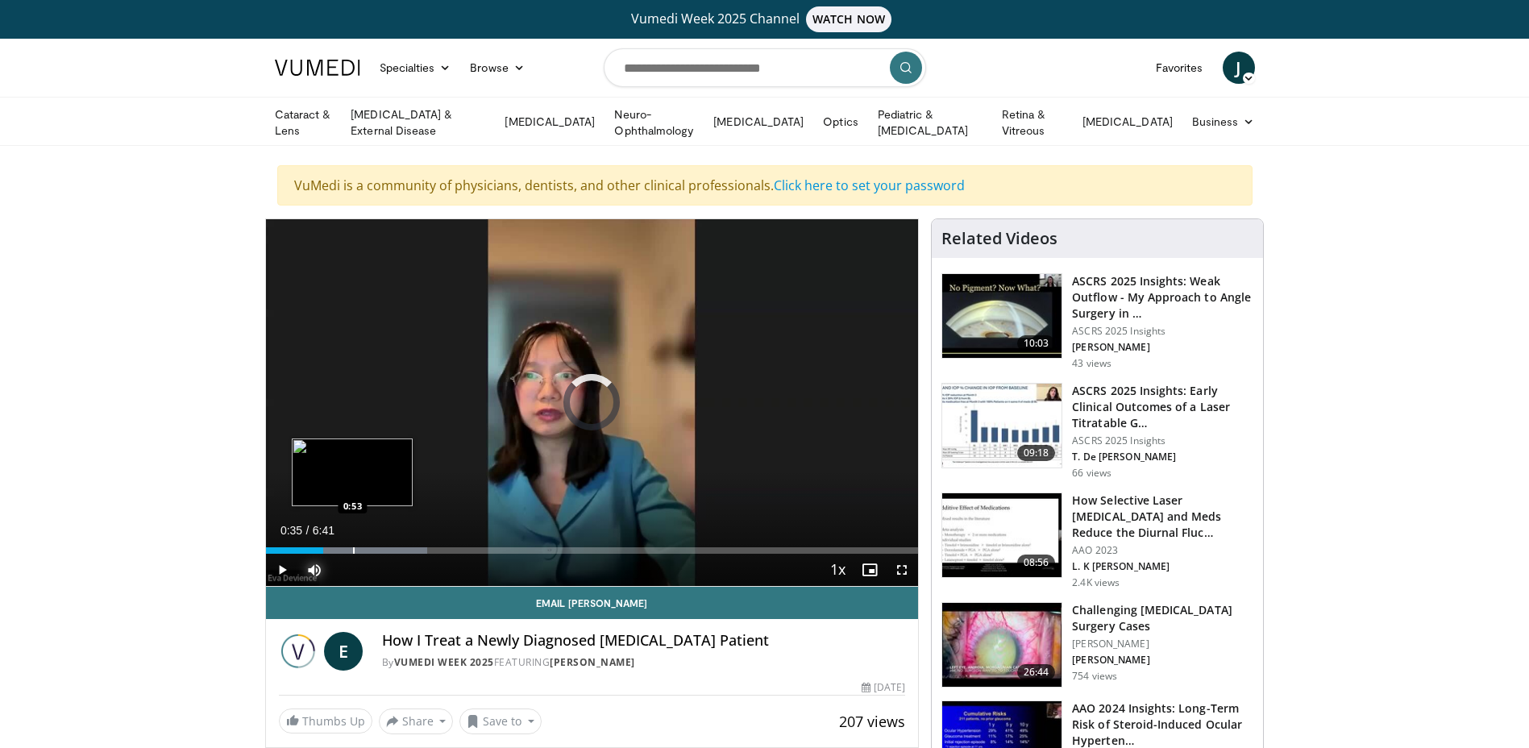
click at [353, 548] on div "Progress Bar" at bounding box center [354, 550] width 2 height 6
click at [391, 547] on div "Progress Bar" at bounding box center [392, 550] width 2 height 6
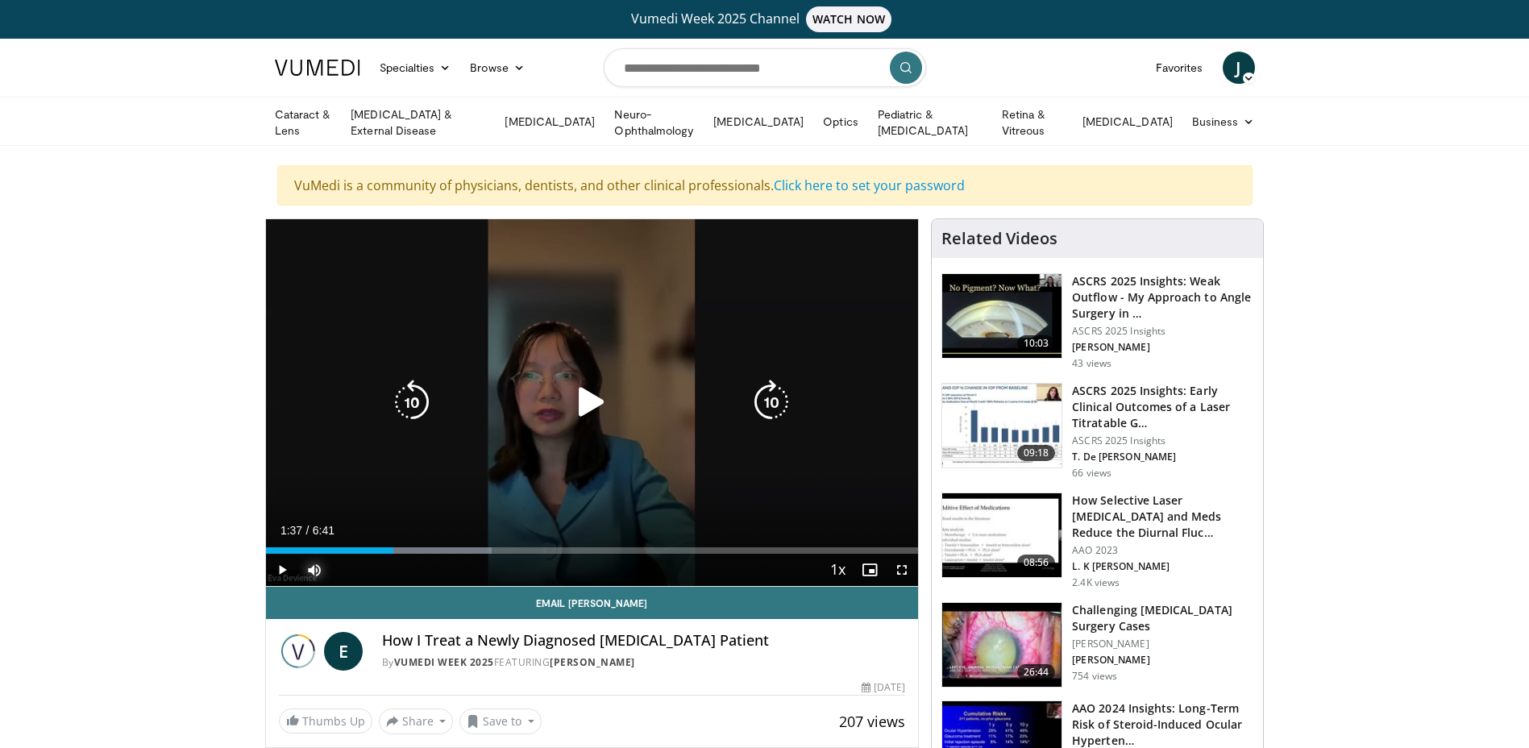
click at [423, 547] on div "Progress Bar" at bounding box center [417, 550] width 148 height 6
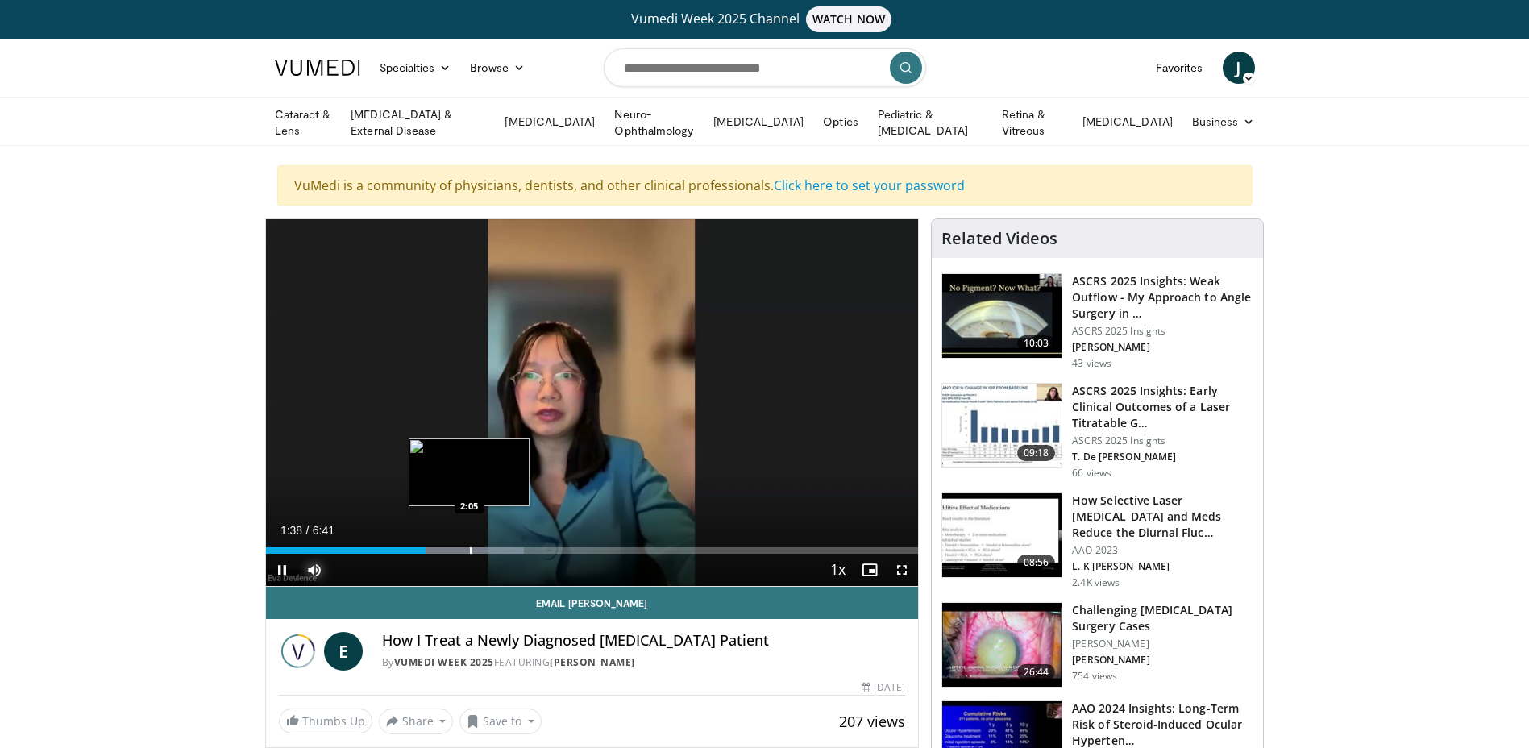
click at [470, 547] on div "Progress Bar" at bounding box center [471, 550] width 2 height 6
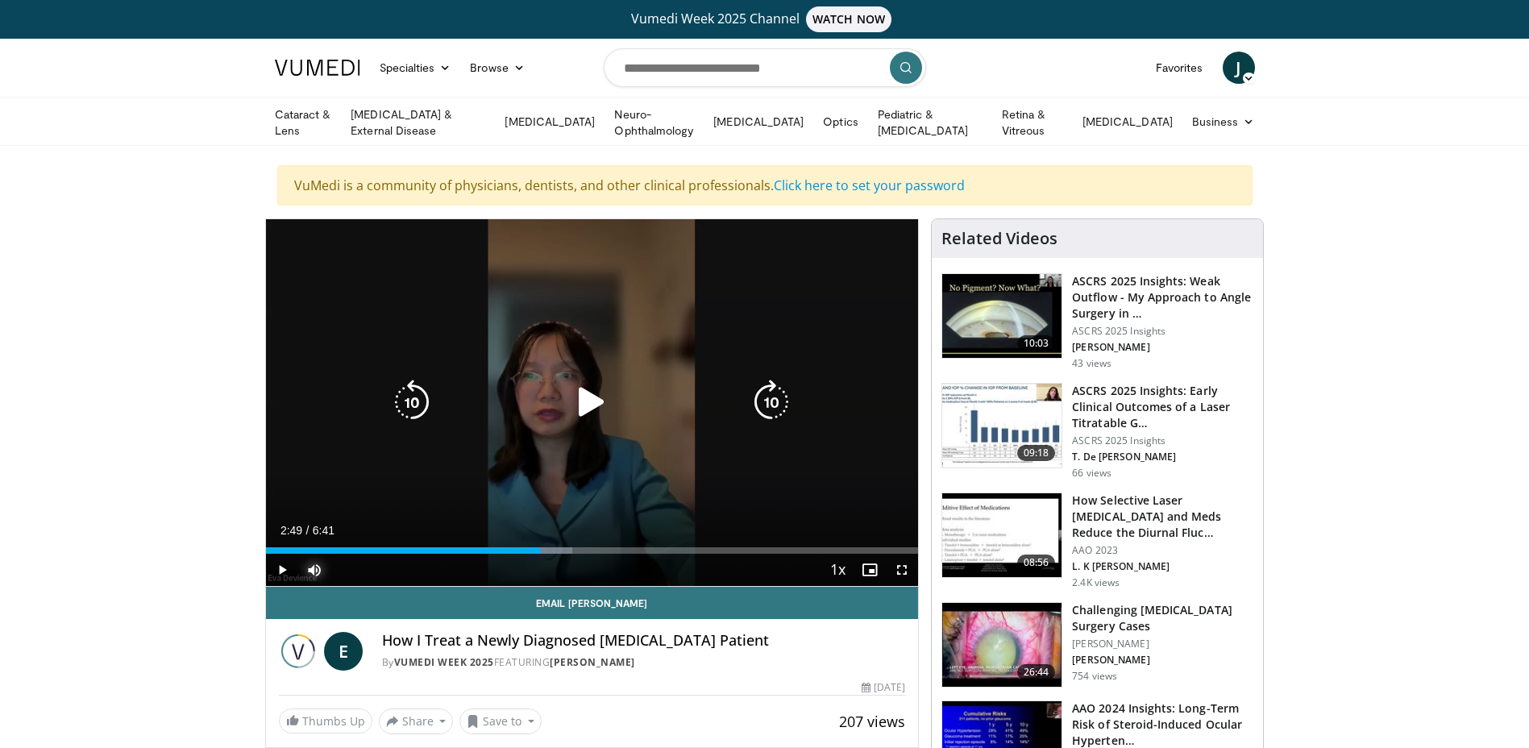
click at [541, 547] on div "Loaded : 46.95% 2:49 2:05" at bounding box center [592, 550] width 653 height 6
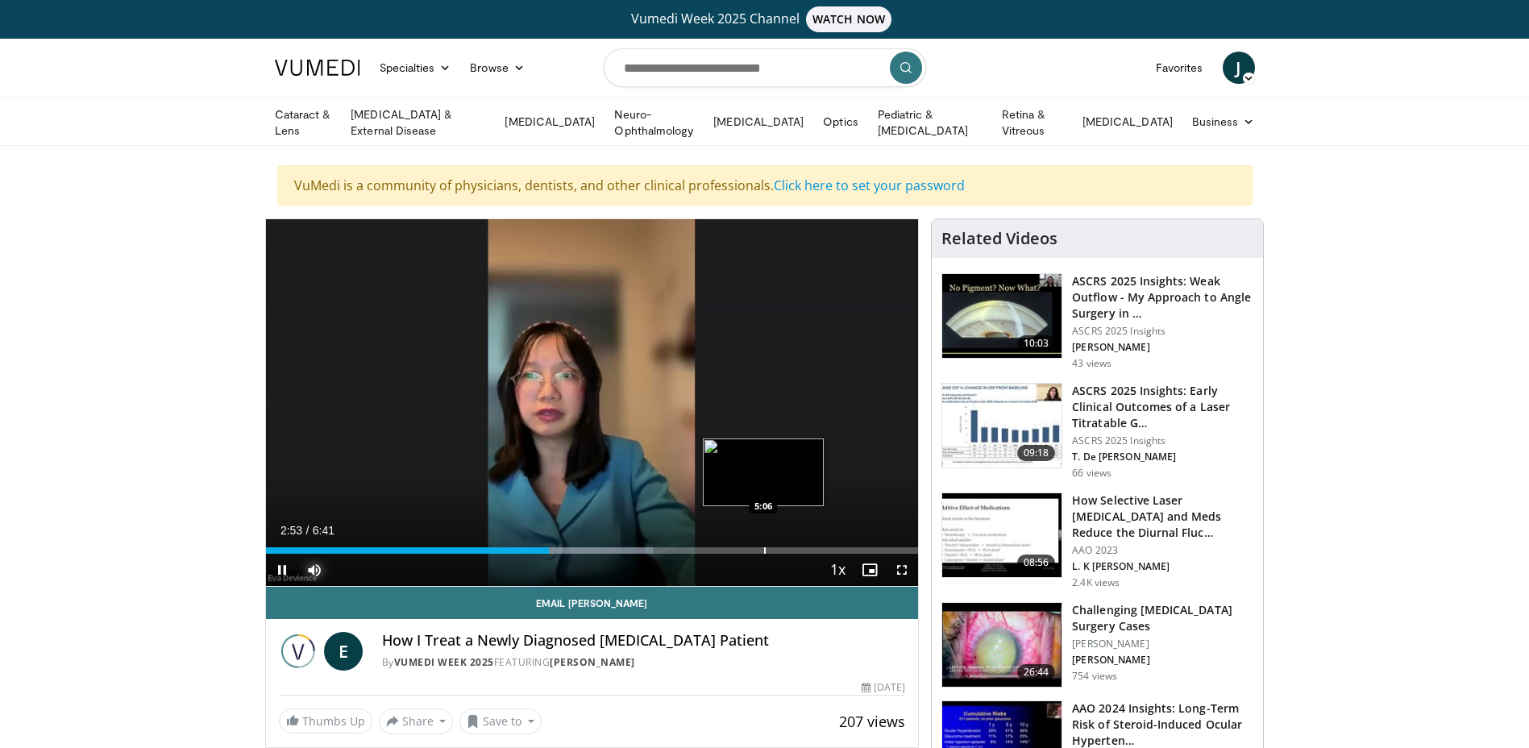
click at [764, 547] on div "Progress Bar" at bounding box center [765, 550] width 2 height 6
click at [844, 547] on div "Progress Bar" at bounding box center [845, 550] width 2 height 6
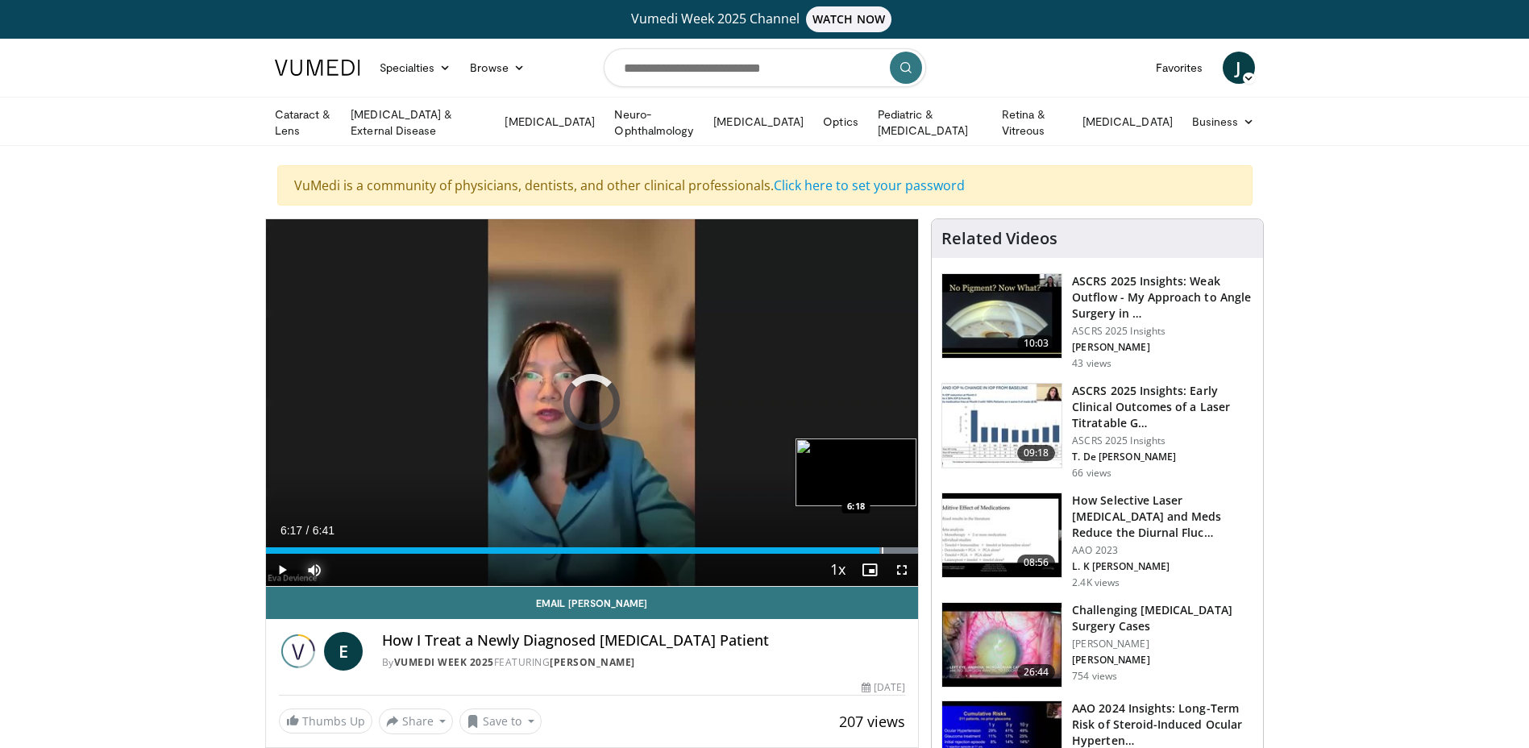
click at [880, 547] on div "Progress Bar" at bounding box center [857, 550] width 122 height 6
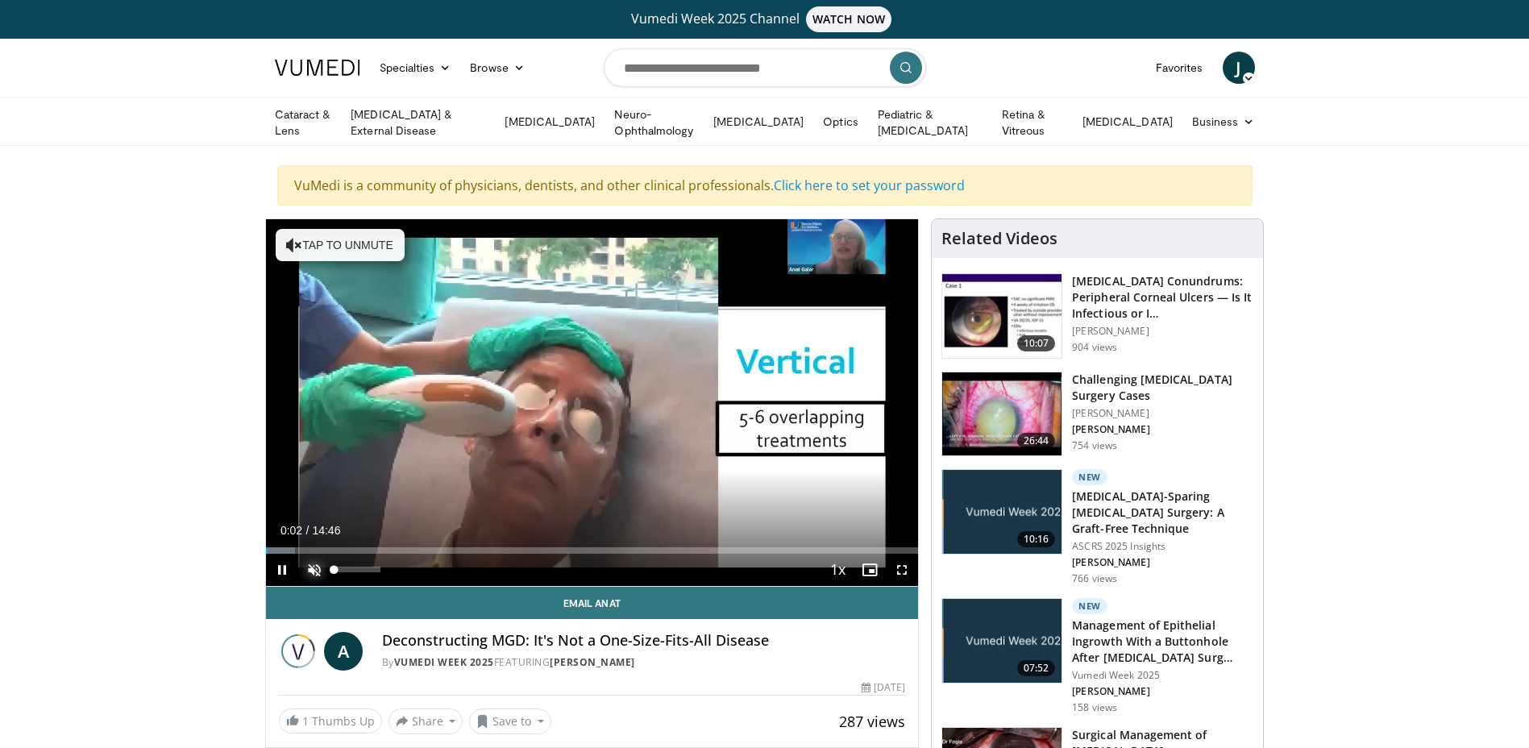
click at [315, 568] on span "Video Player" at bounding box center [314, 570] width 32 height 32
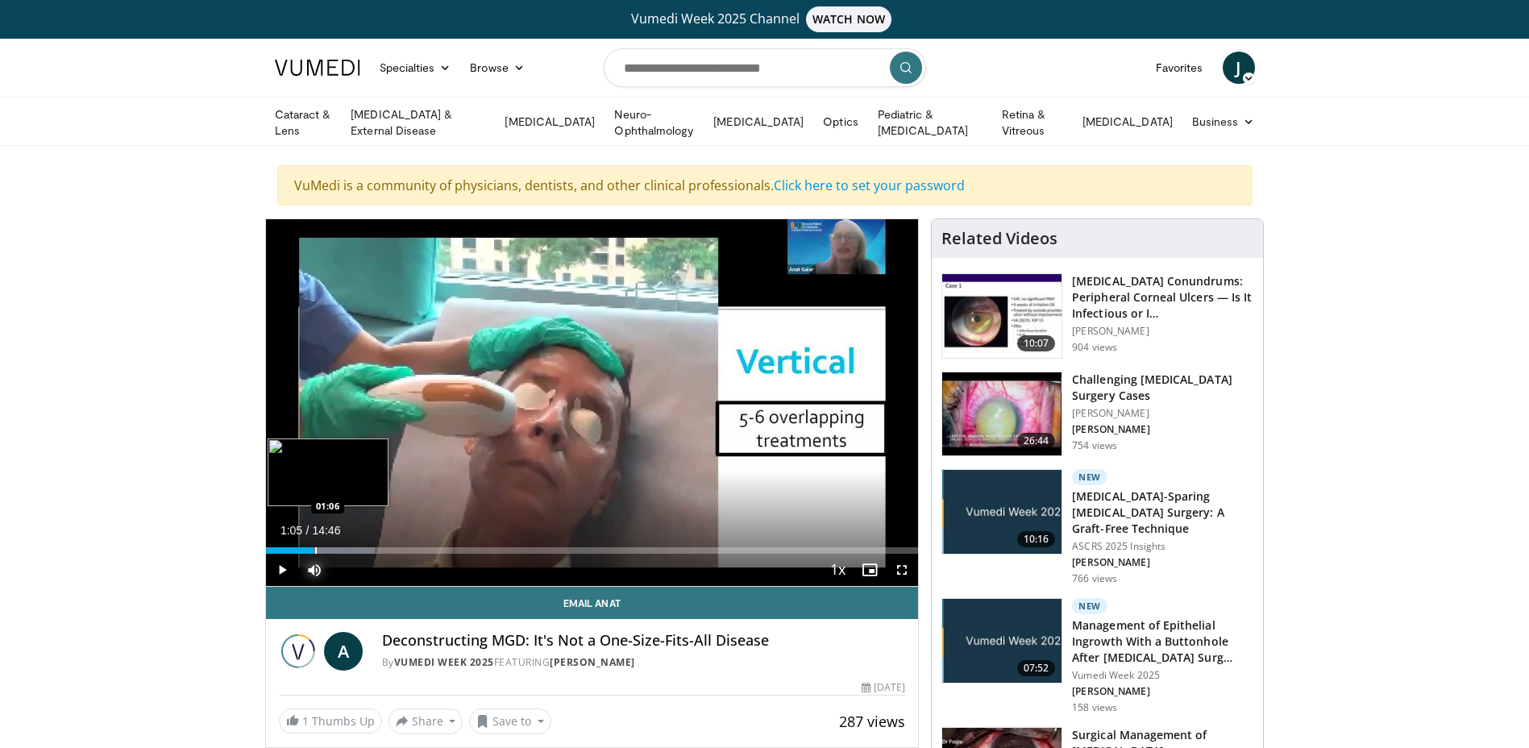
click at [315, 548] on div "Progress Bar" at bounding box center [316, 550] width 2 height 6
click at [281, 569] on span "Video Player" at bounding box center [282, 570] width 32 height 32
click at [284, 568] on span "Video Player" at bounding box center [282, 570] width 32 height 32
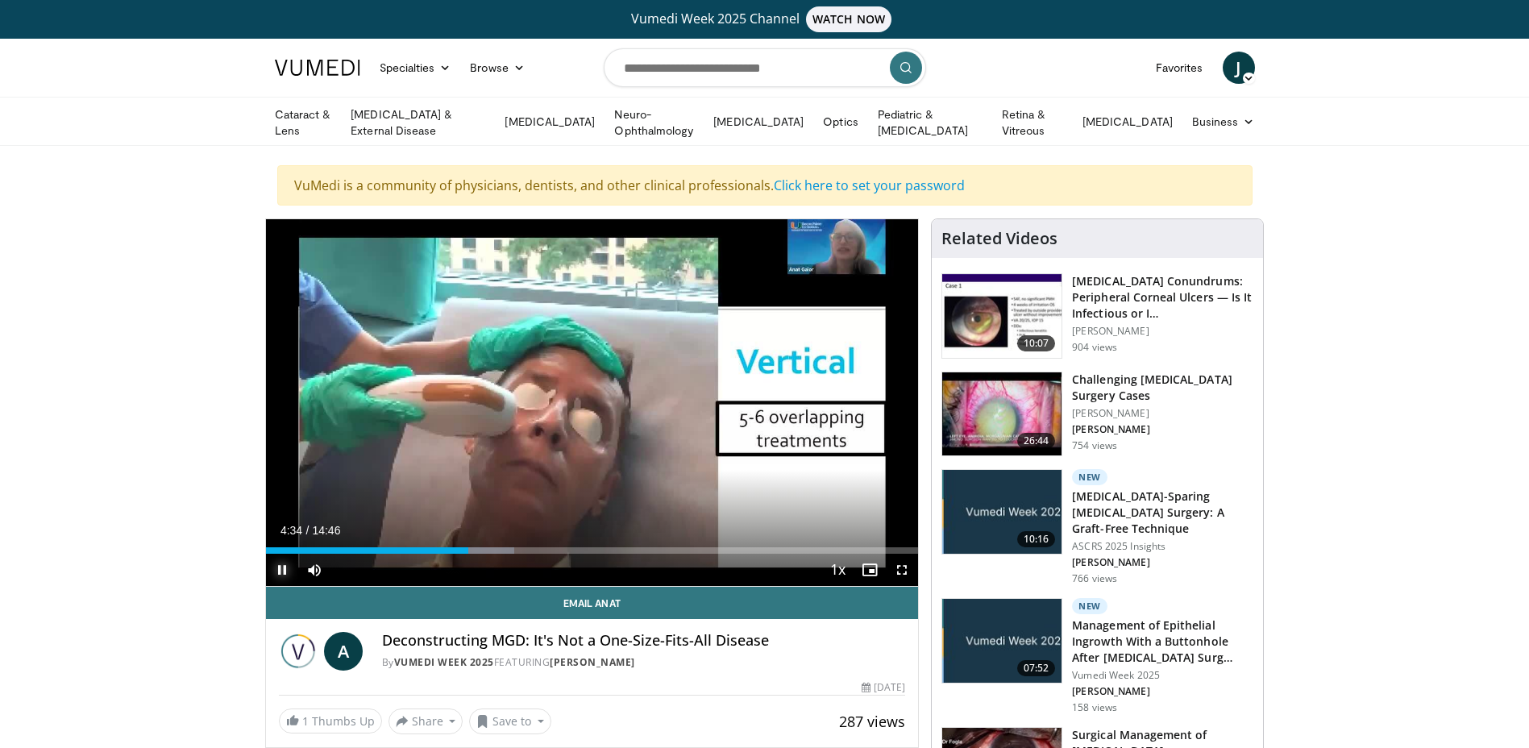
click at [285, 566] on span "Video Player" at bounding box center [282, 570] width 32 height 32
click at [535, 549] on div "Progress Bar" at bounding box center [536, 550] width 2 height 6
click at [547, 548] on div "Progress Bar" at bounding box center [548, 550] width 2 height 6
click at [571, 547] on div "Progress Bar" at bounding box center [572, 550] width 2 height 6
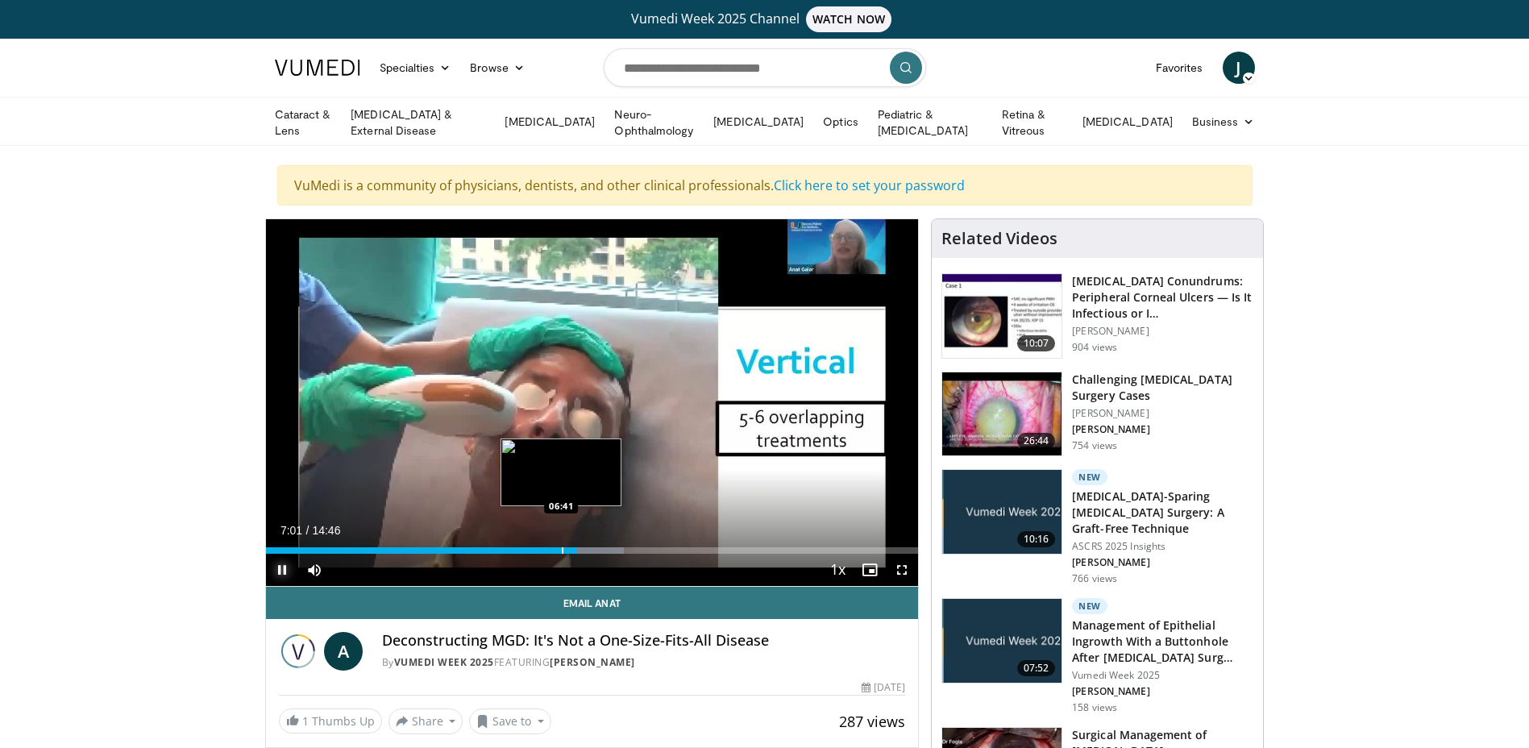
click at [562, 548] on div "Progress Bar" at bounding box center [563, 550] width 2 height 6
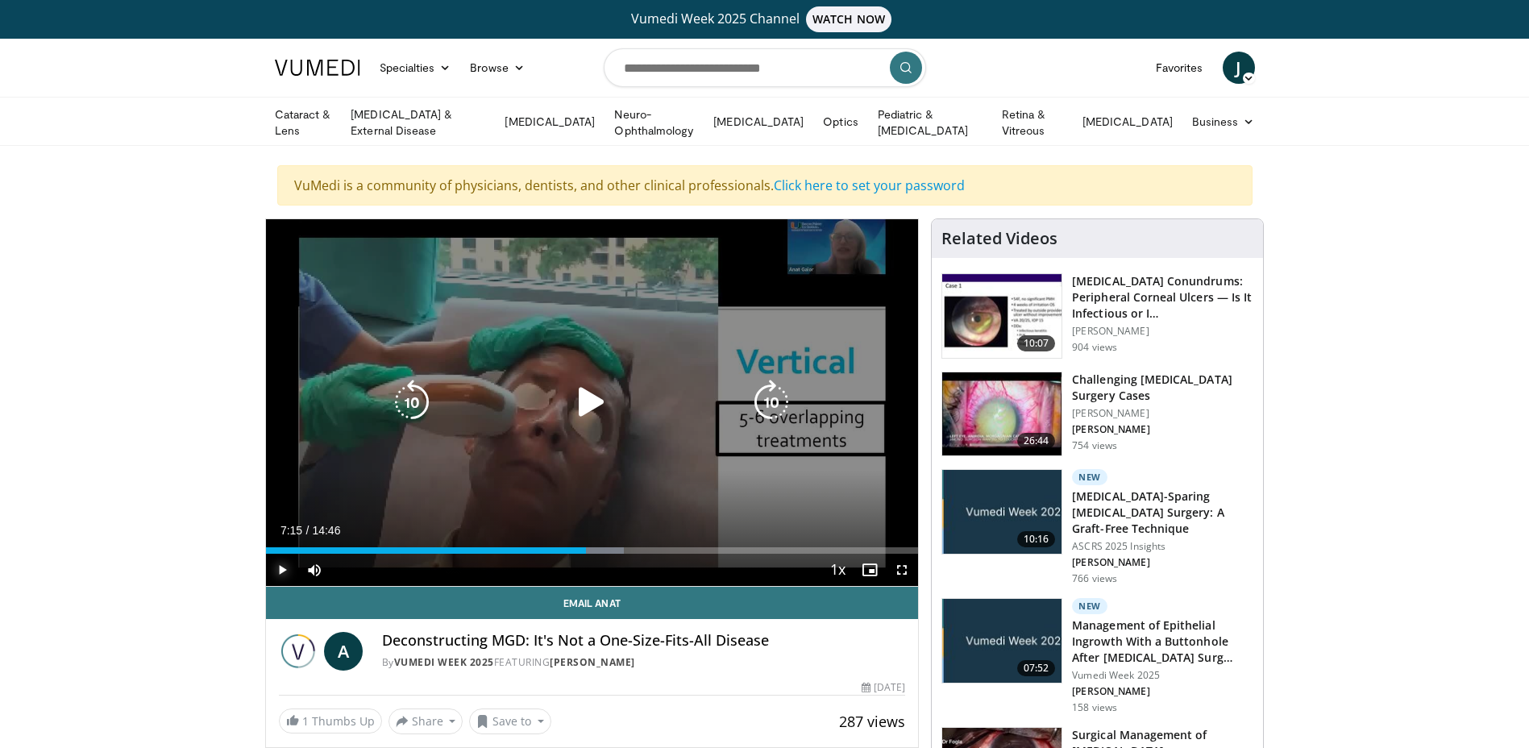
click at [0, 0] on div "Progress Bar" at bounding box center [0, 0] width 0 height 0
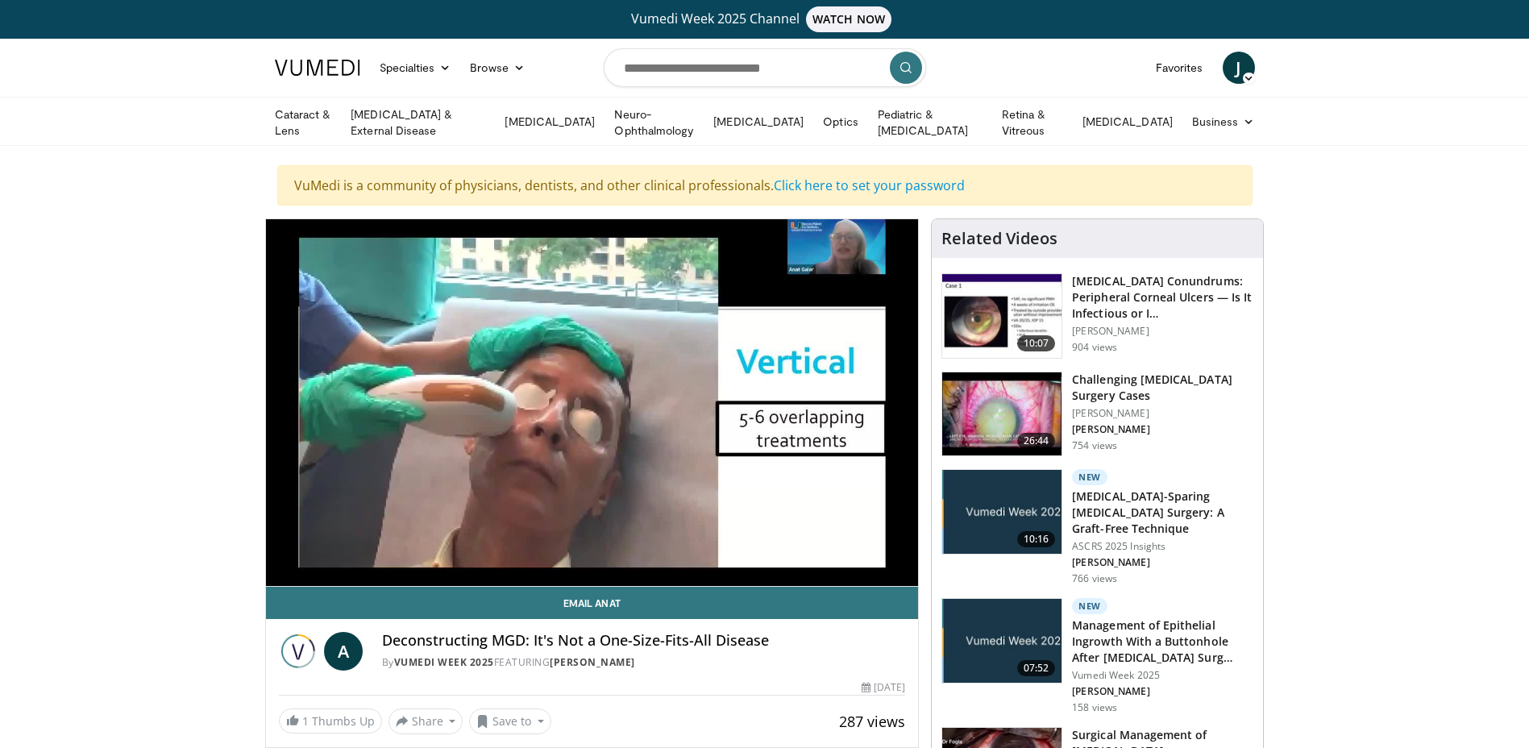
click at [608, 546] on video-js "**********" at bounding box center [592, 403] width 653 height 368
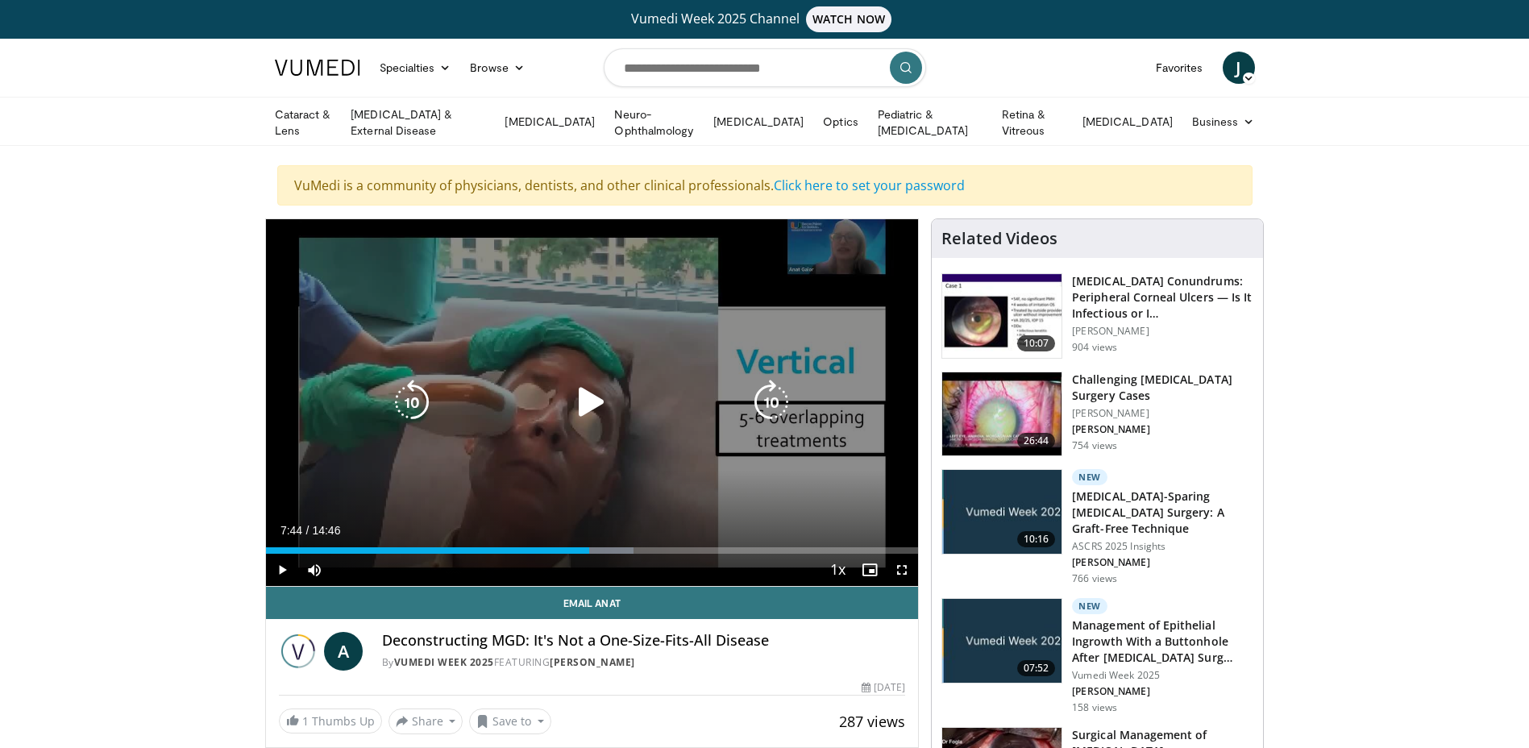
click at [0, 0] on div "Progress Bar" at bounding box center [0, 0] width 0 height 0
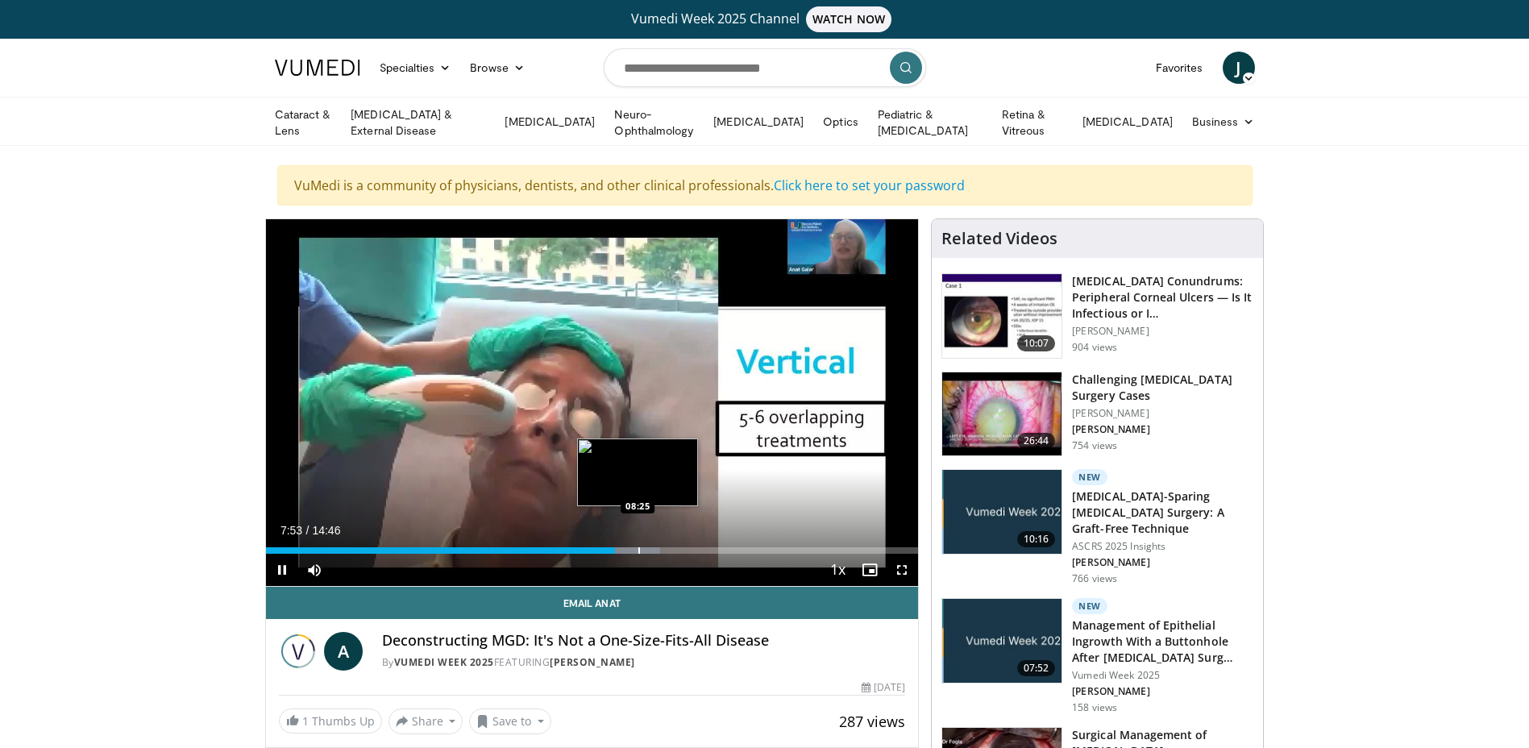
click at [638, 551] on div "Progress Bar" at bounding box center [639, 550] width 2 height 6
click at [629, 547] on div "Progress Bar" at bounding box center [630, 550] width 2 height 6
click at [645, 548] on div "Progress Bar" at bounding box center [646, 550] width 2 height 6
click at [637, 550] on div "10 seconds Tap to unmute" at bounding box center [592, 402] width 653 height 367
click at [637, 550] on div "08:40" at bounding box center [458, 550] width 384 height 6
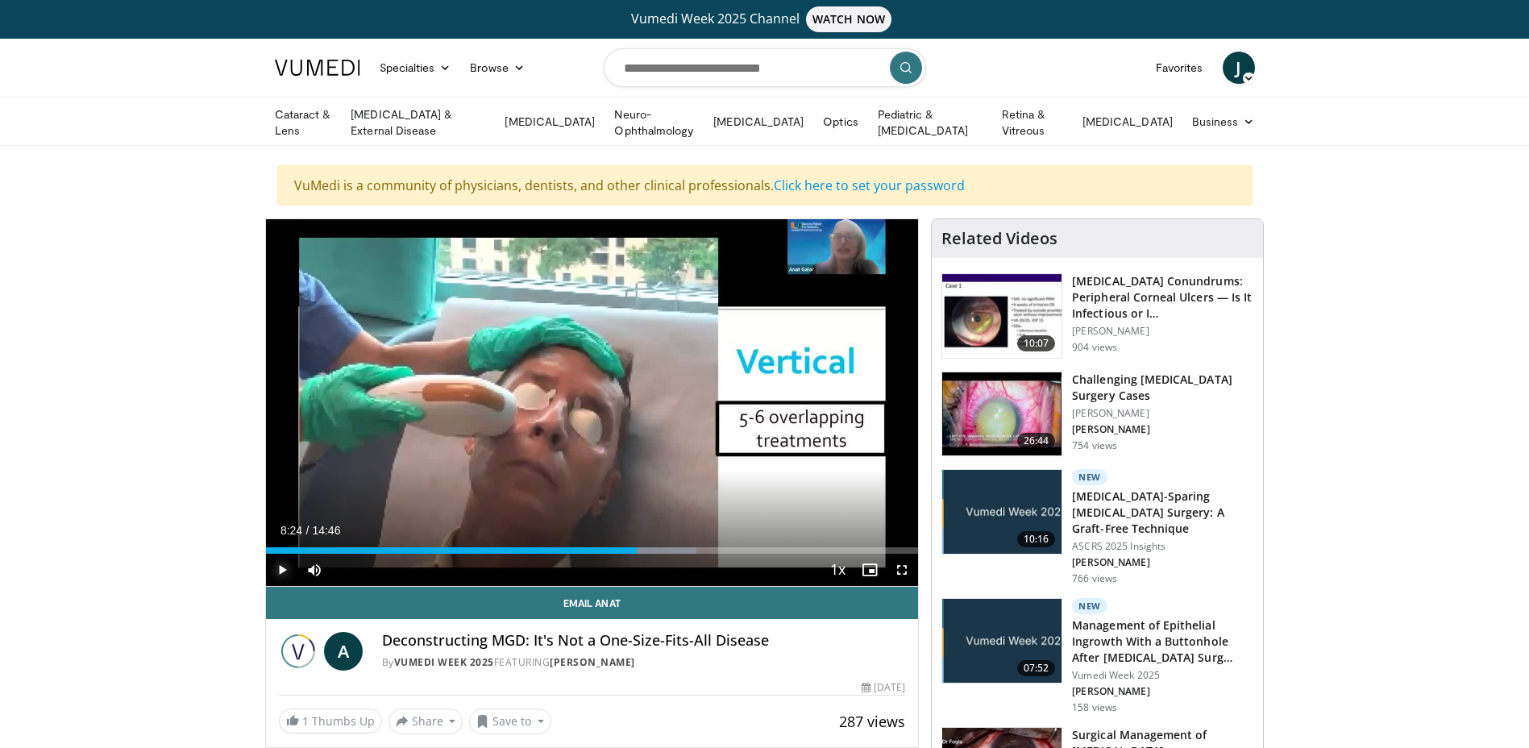
click at [279, 564] on span "Video Player" at bounding box center [282, 570] width 32 height 32
click at [630, 549] on div "Progress Bar" at bounding box center [631, 550] width 2 height 6
click at [285, 568] on span "Video Player" at bounding box center [282, 570] width 32 height 32
